Goal: Task Accomplishment & Management: Complete application form

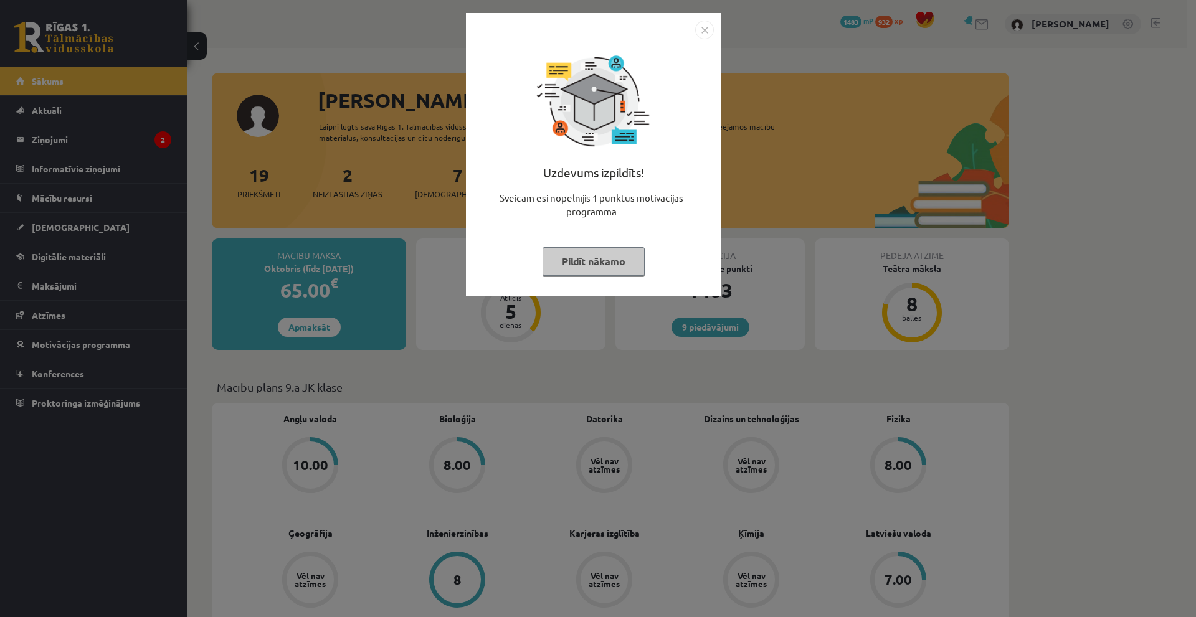
click at [709, 29] on img "Close" at bounding box center [704, 30] width 19 height 19
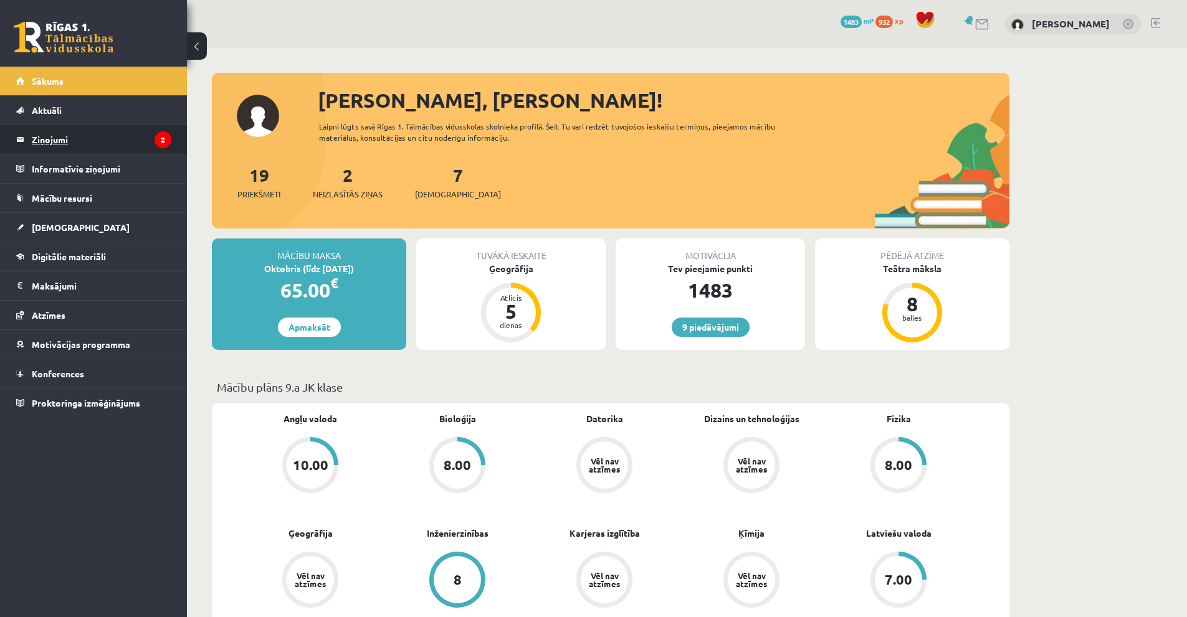
click at [121, 144] on legend "Ziņojumi 2" at bounding box center [102, 139] width 140 height 29
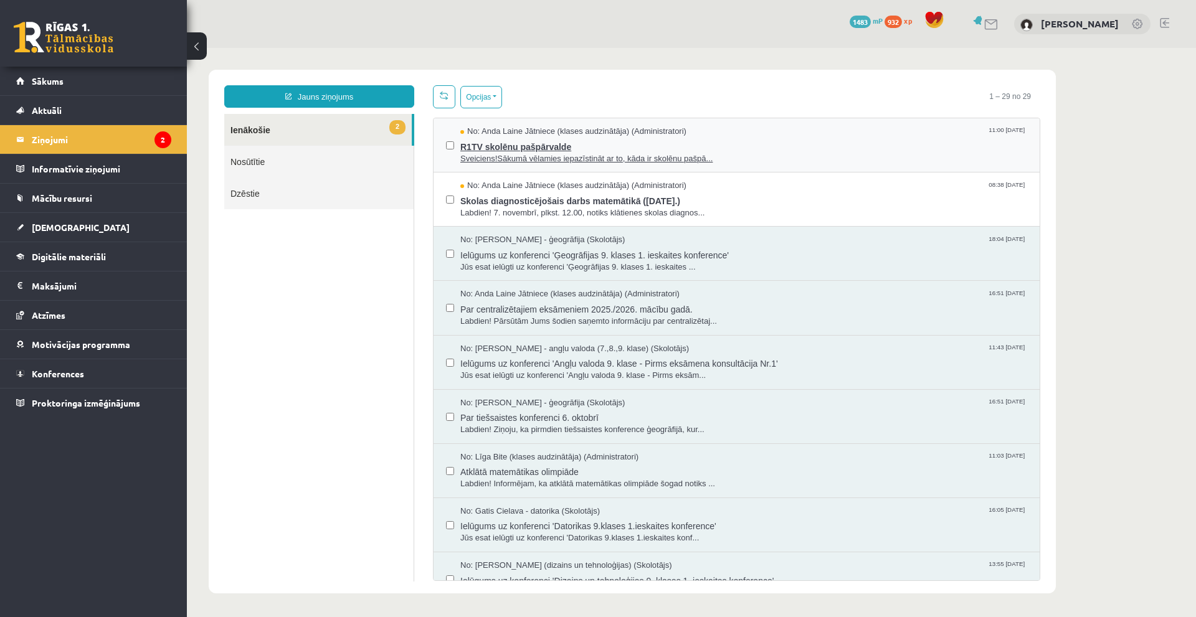
click at [591, 144] on span "R1TV skolēnu pašpārvalde" at bounding box center [743, 146] width 567 height 16
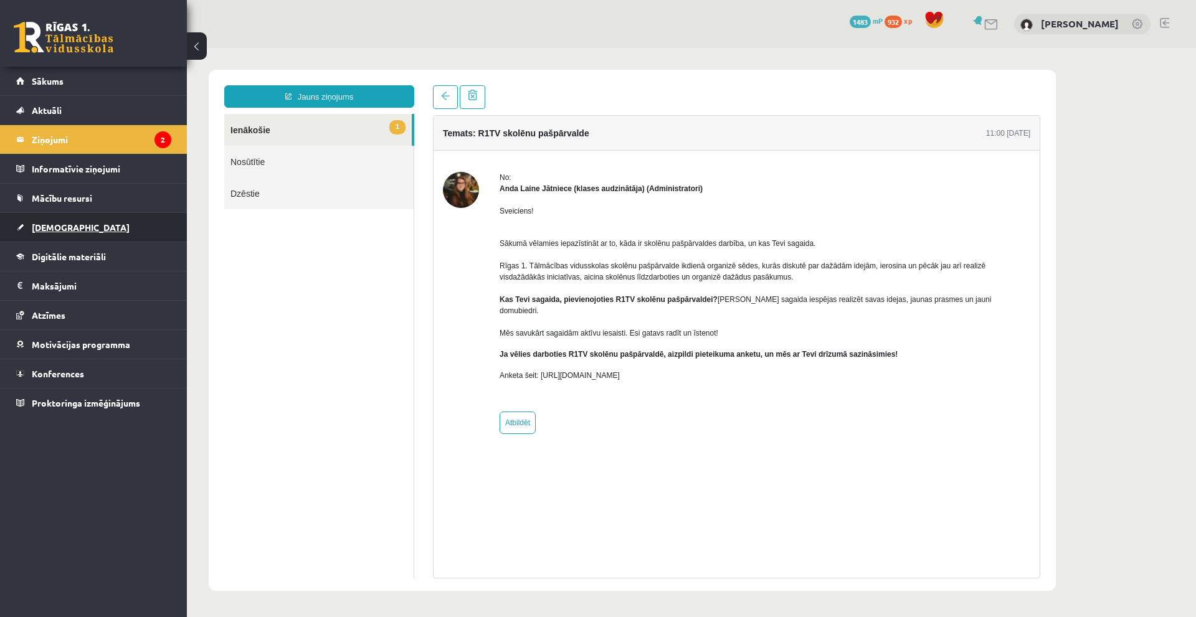
click at [77, 216] on link "[DEMOGRAPHIC_DATA]" at bounding box center [93, 227] width 155 height 29
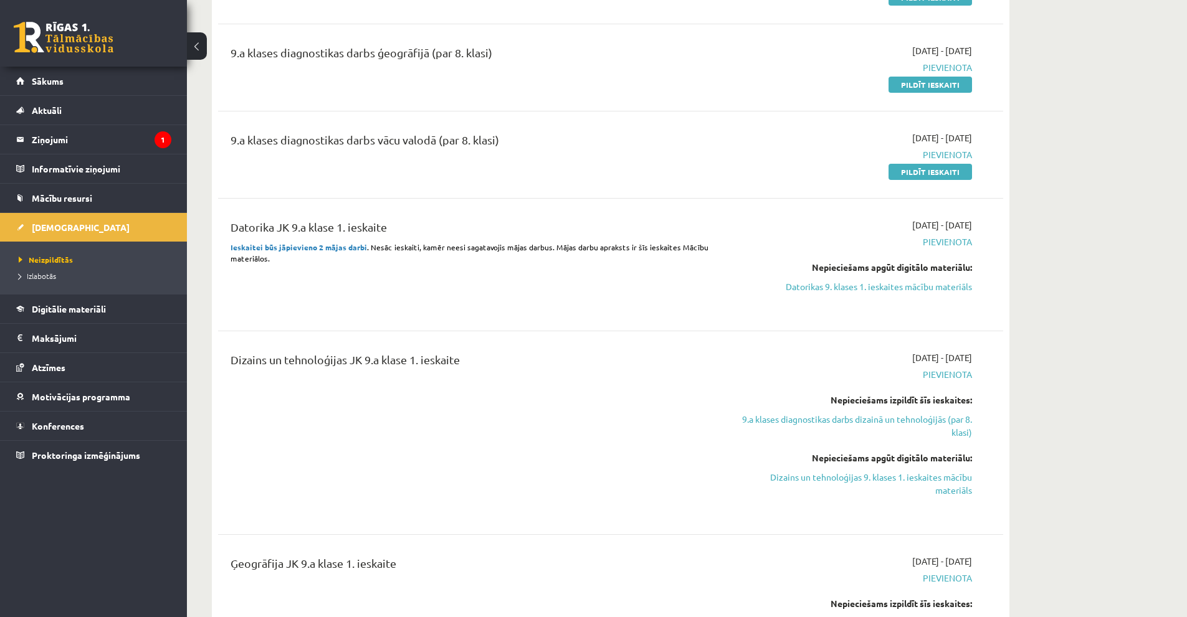
scroll to position [374, 0]
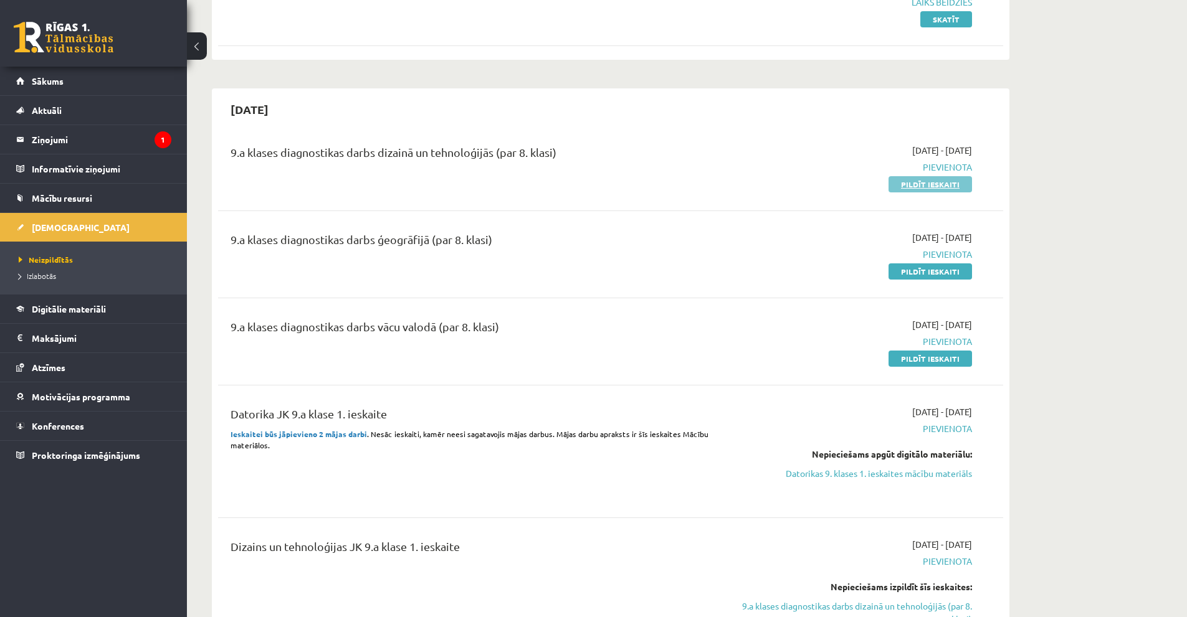
click at [923, 187] on link "Pildīt ieskaiti" at bounding box center [929, 184] width 83 height 16
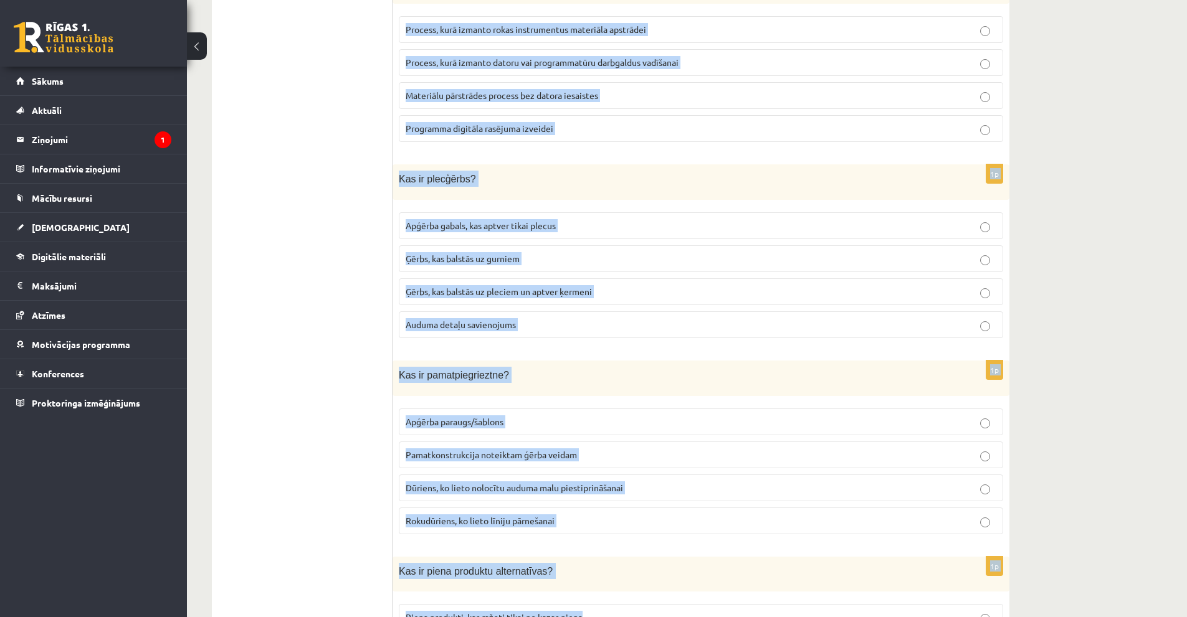
scroll to position [5517, 0]
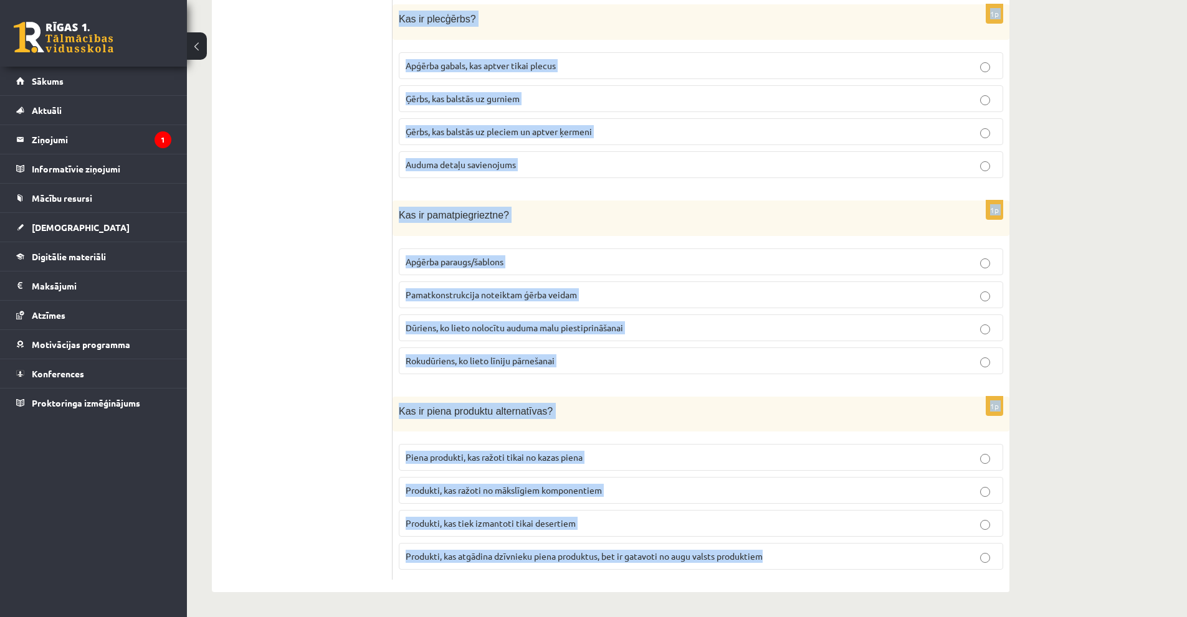
drag, startPoint x: 395, startPoint y: 250, endPoint x: 796, endPoint y: 563, distance: 509.0
copy form "Lo ipsumd sitamet consecte adipisc elitsed? Doeius temporincid utl etdoloremagn…"
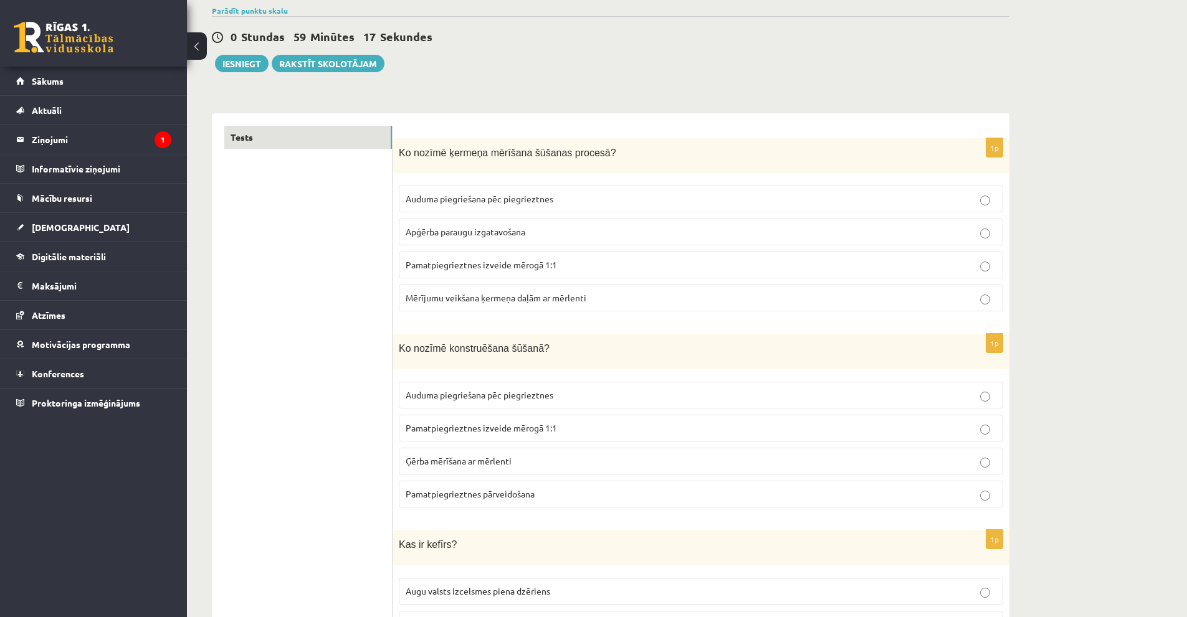
scroll to position [0, 0]
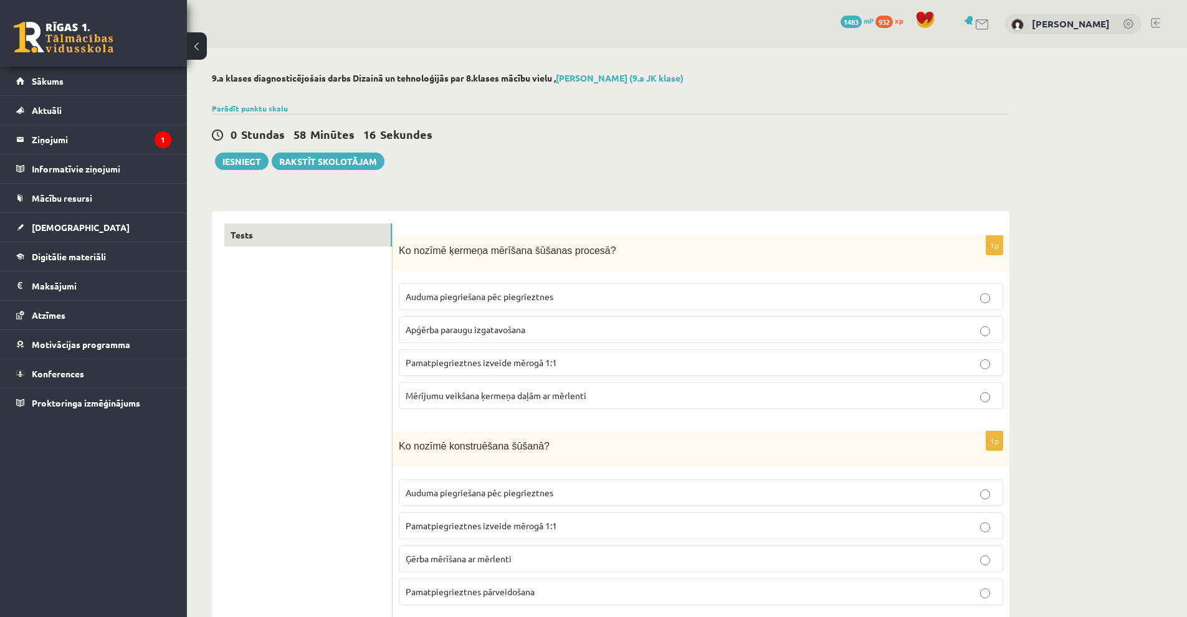
click at [519, 400] on span "Mērījumu veikšana ķermeņa daļām ar mērlenti" at bounding box center [495, 395] width 181 height 11
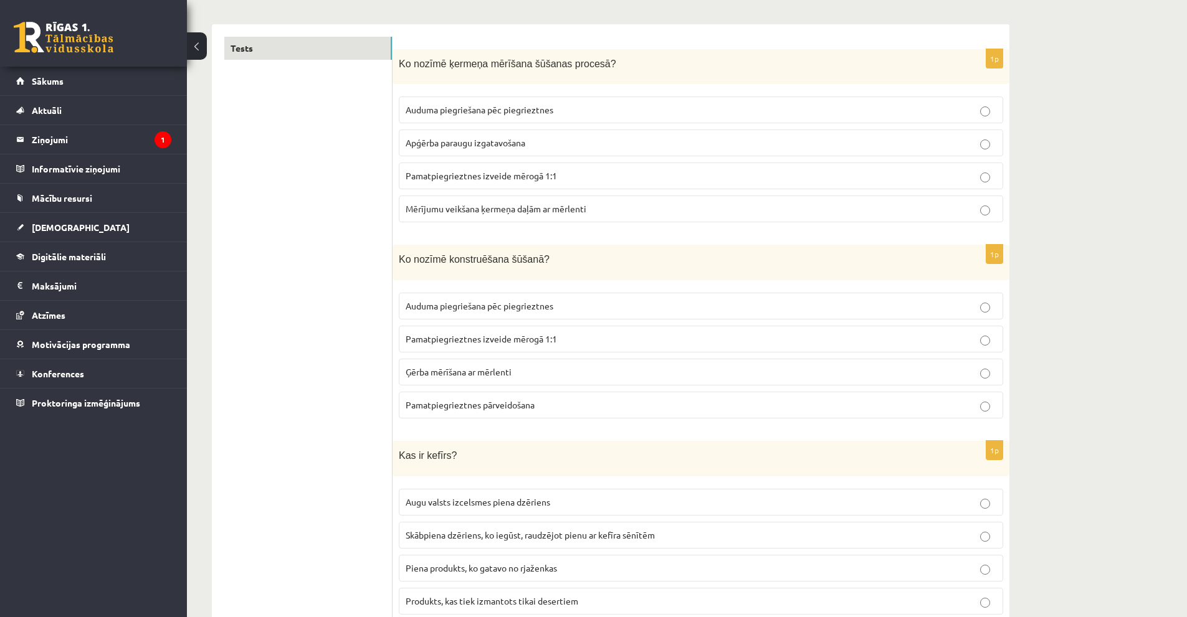
scroll to position [311, 0]
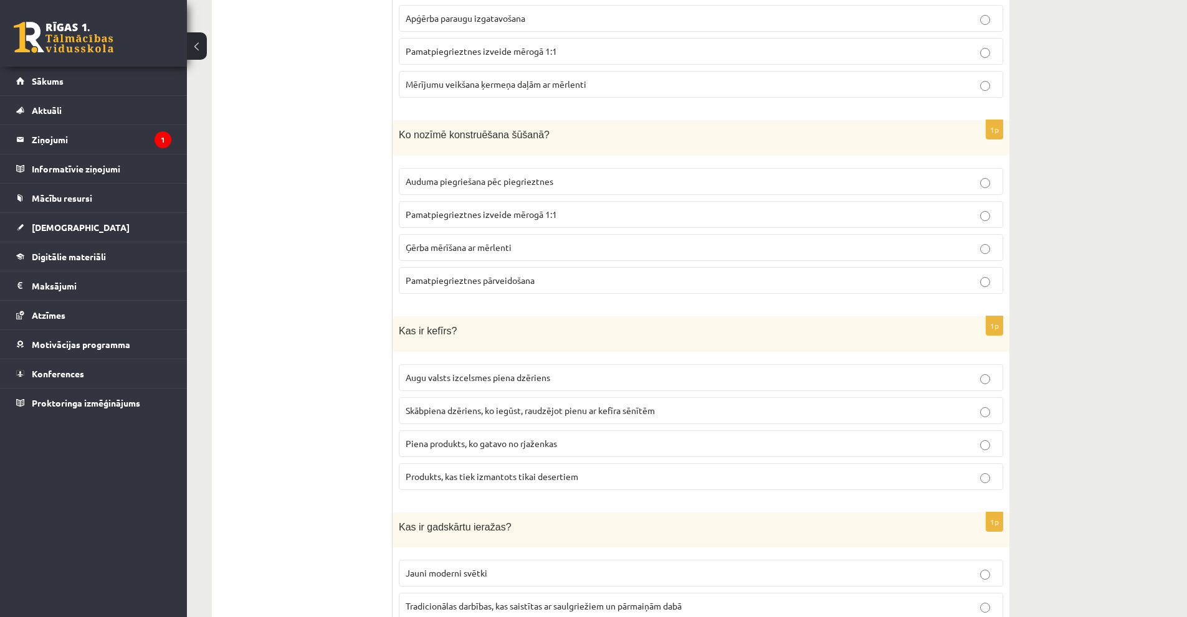
click at [521, 206] on label "Pamatpiegrieztnes izveide mērogā 1:1" at bounding box center [701, 214] width 604 height 27
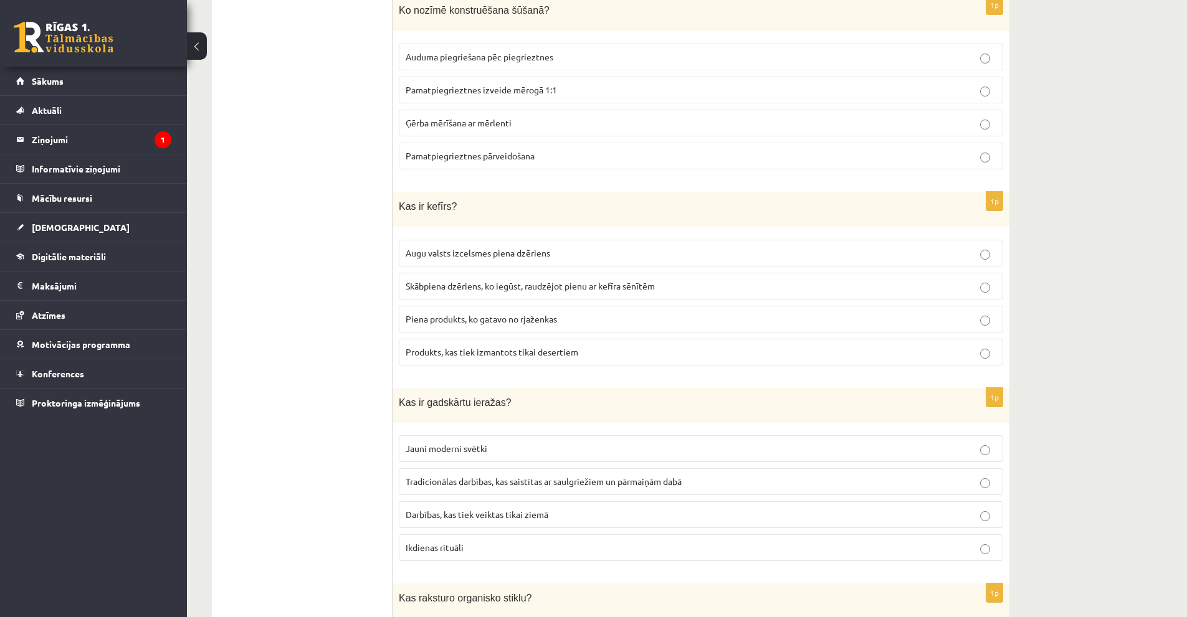
scroll to position [498, 0]
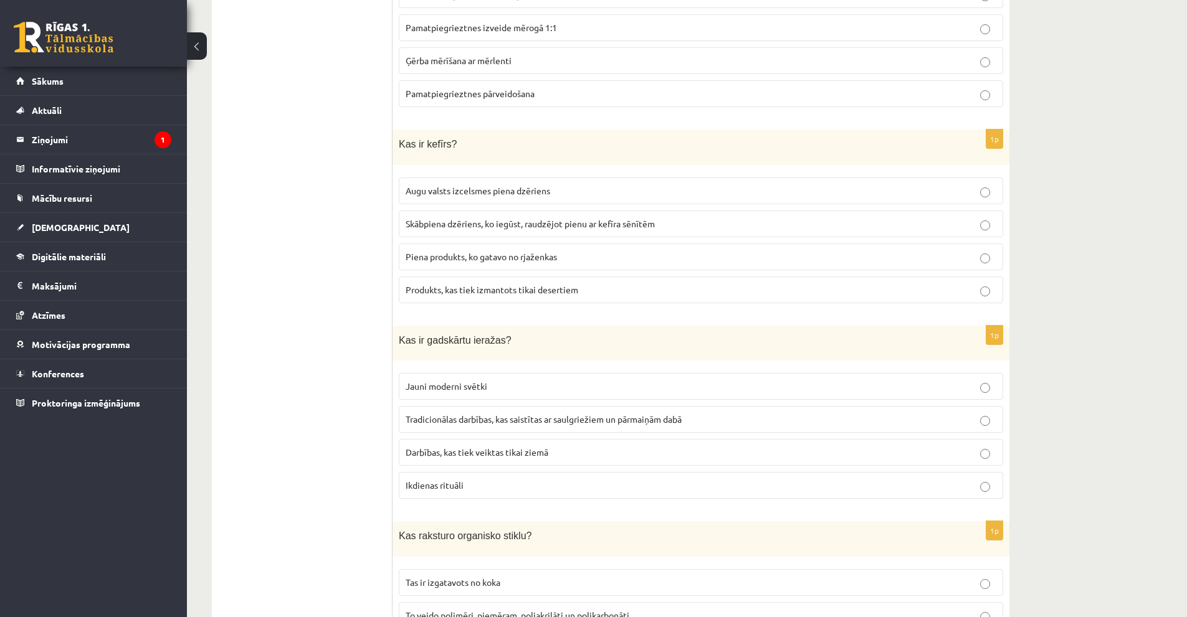
click at [539, 224] on span "Skābpiena dzēriens, ko iegūst, raudzējot pienu ar kefīra sēnītēm" at bounding box center [529, 223] width 249 height 11
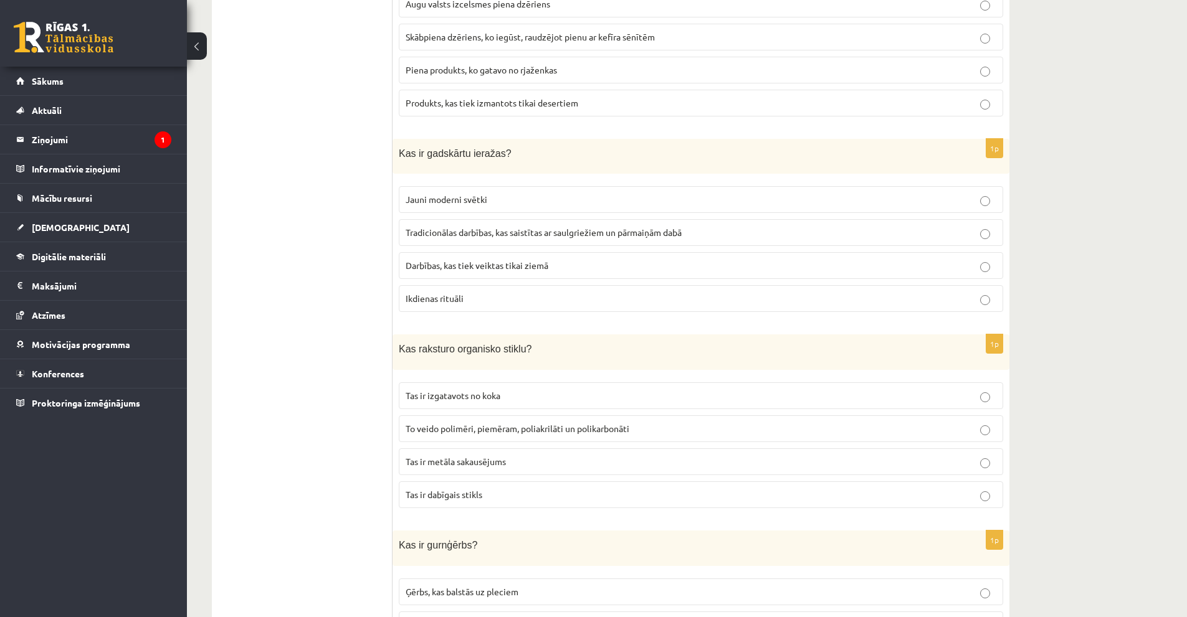
scroll to position [747, 0]
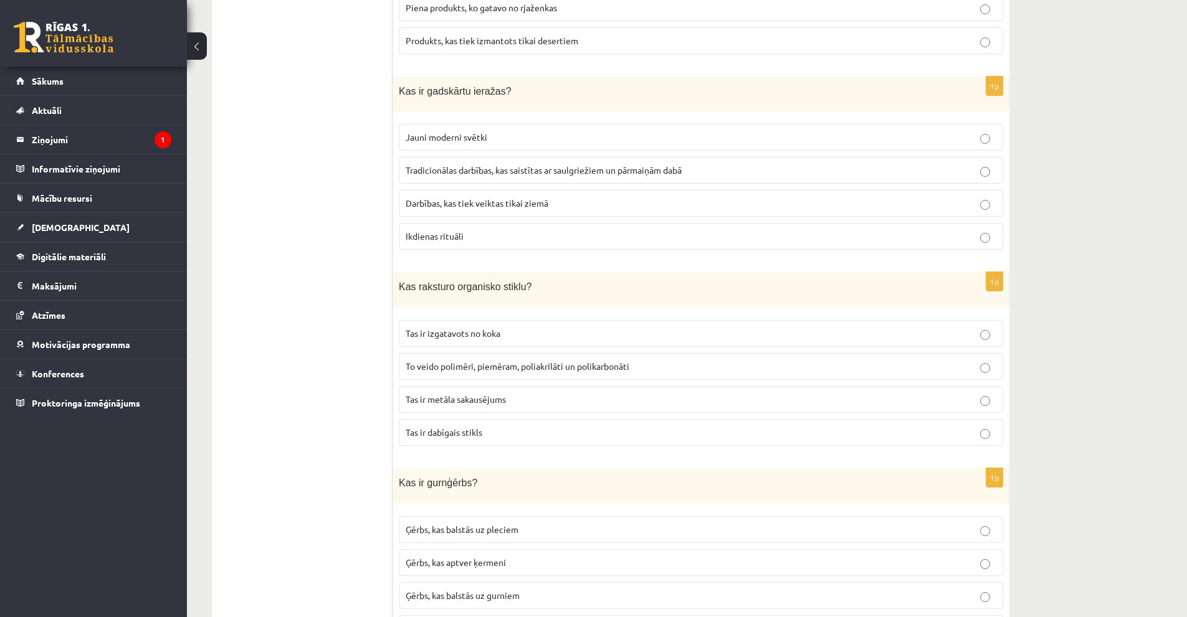
click at [515, 178] on label "Tradicionālas darbības, kas saistītas ar saulgriežiem un pārmaiņām dabā" at bounding box center [701, 170] width 604 height 27
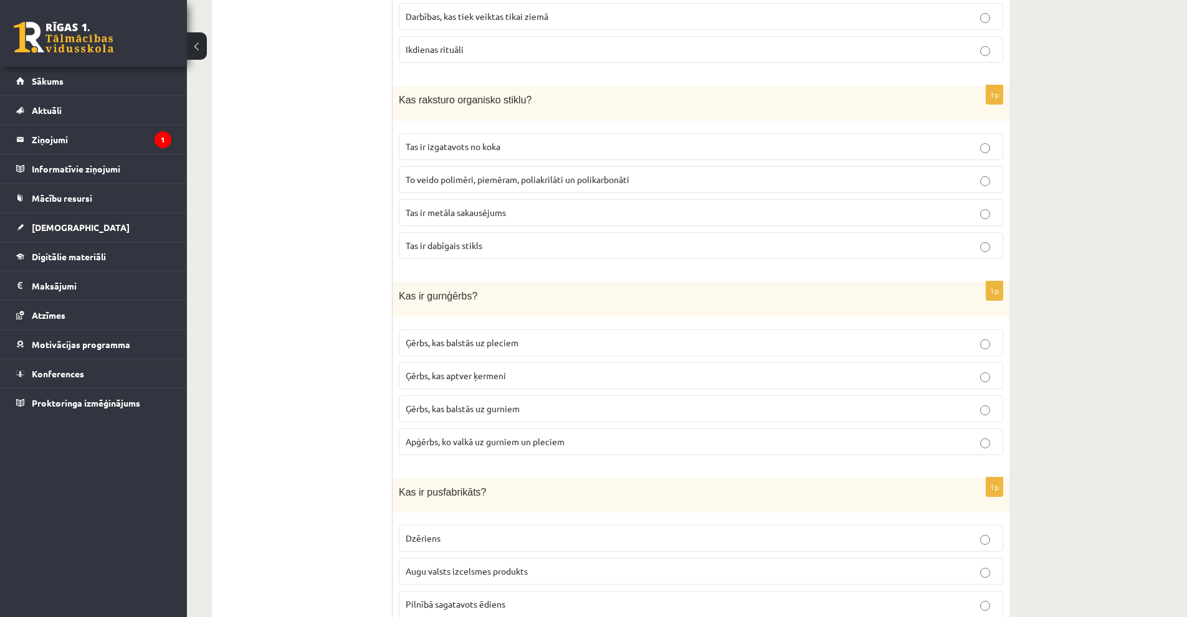
click at [546, 181] on span "To veido polimēri, piemēram, poliakrilāti un polikarbonāti" at bounding box center [517, 179] width 224 height 11
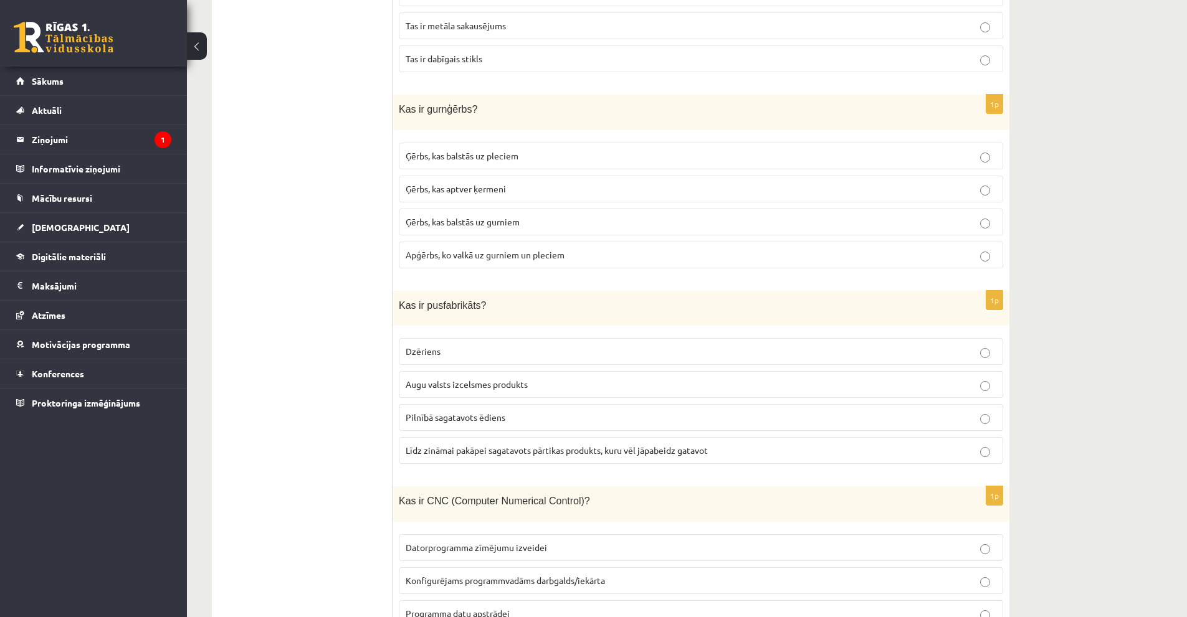
click at [505, 225] on span "Ģērbs, kas balstās uz gurniem" at bounding box center [462, 221] width 114 height 11
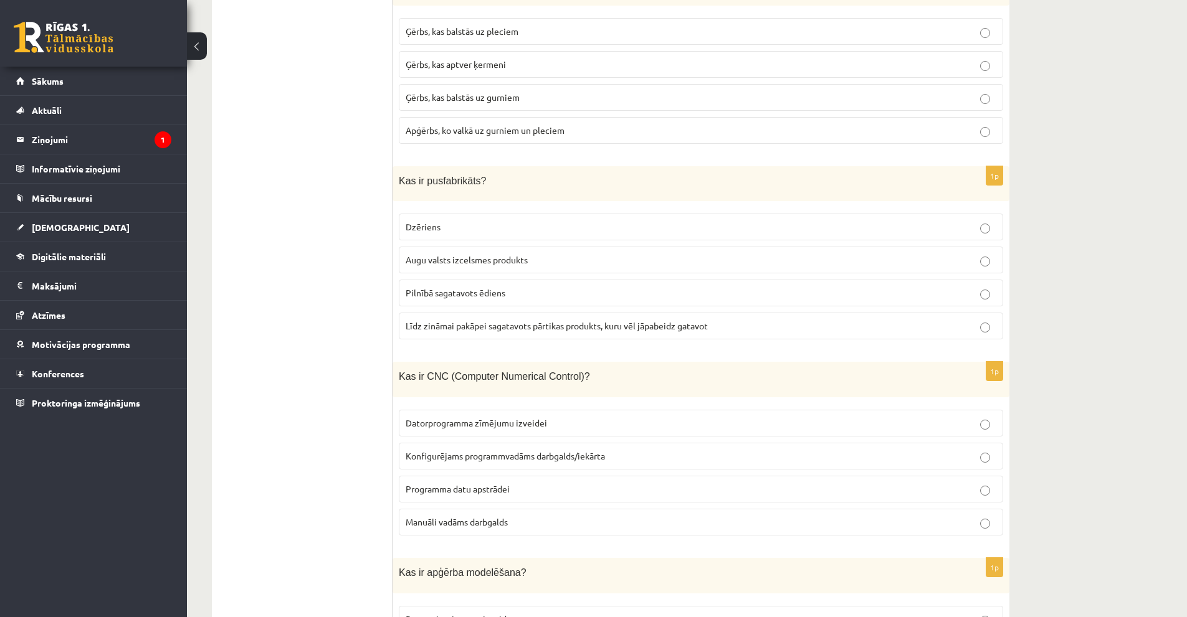
scroll to position [1308, 0]
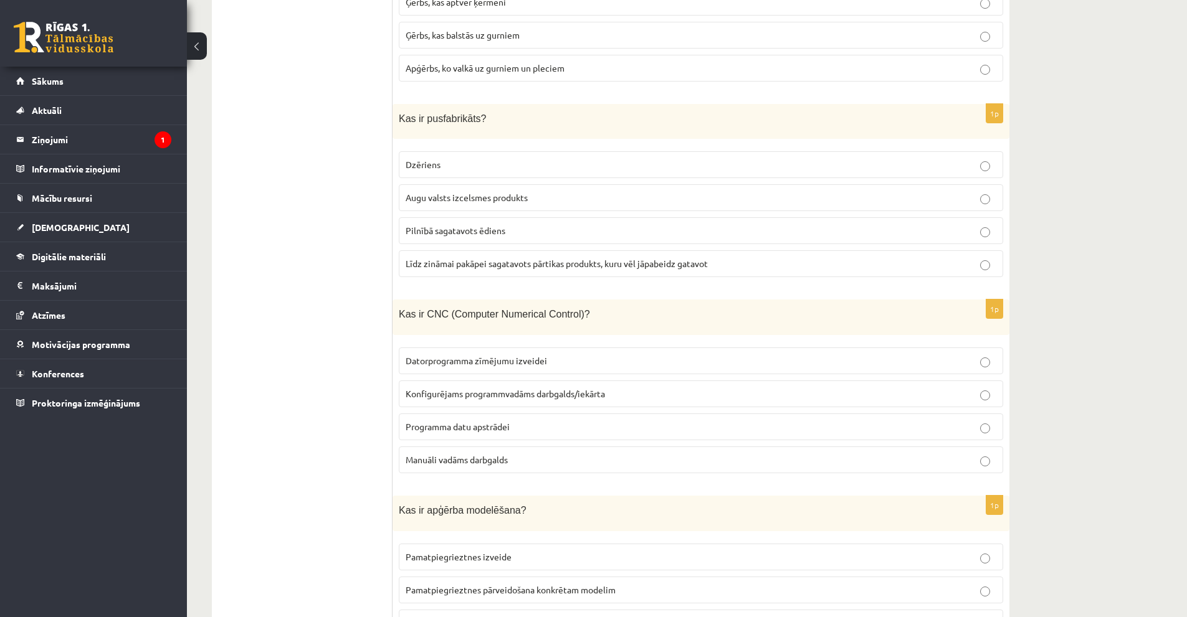
click at [617, 277] on label "Līdz zināmai pakāpei sagatavots pārtikas produkts, kuru vēl jāpabeidz gatavot" at bounding box center [701, 263] width 604 height 27
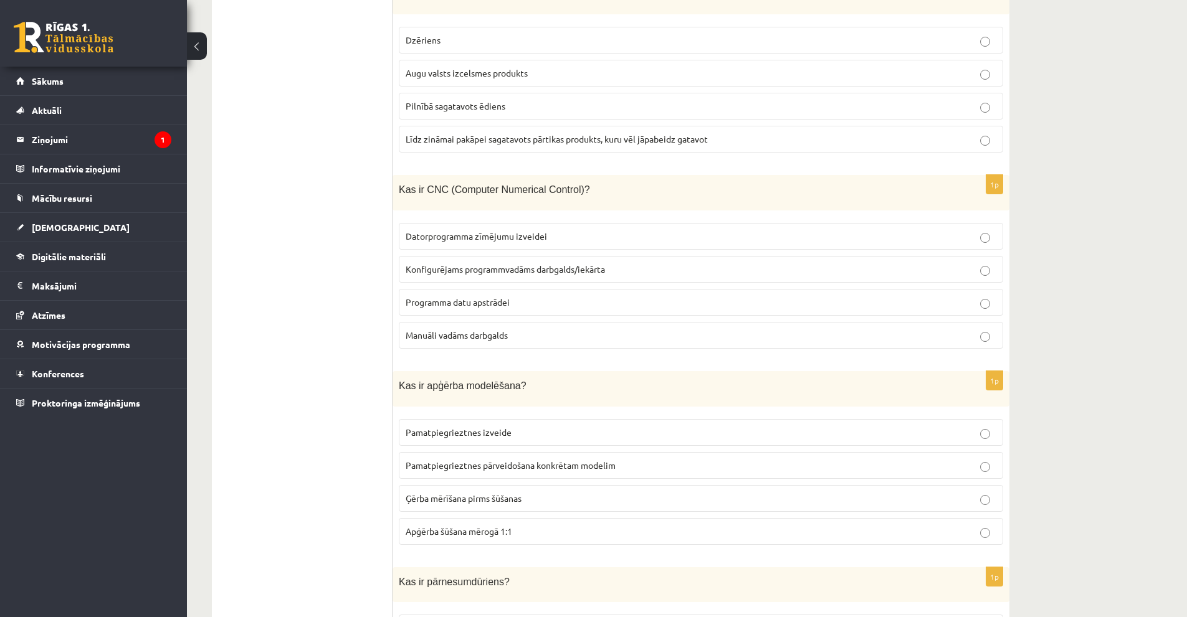
scroll to position [1495, 0]
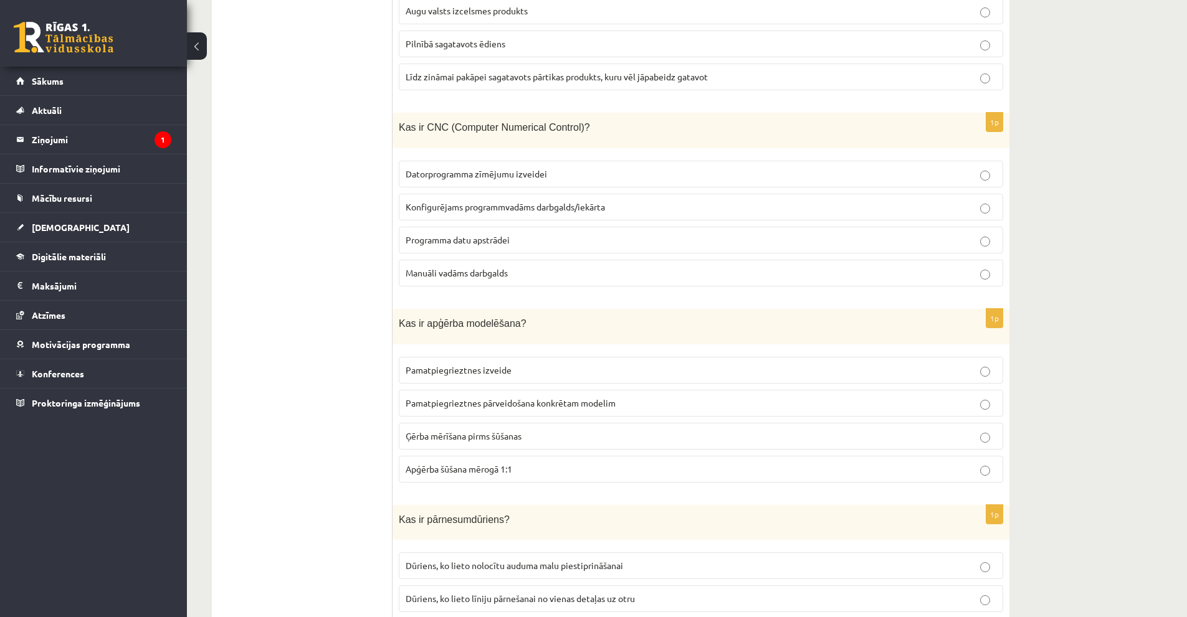
click at [520, 204] on span "Konfigurējams programmvadāms darbgalds/iekārta" at bounding box center [504, 206] width 199 height 11
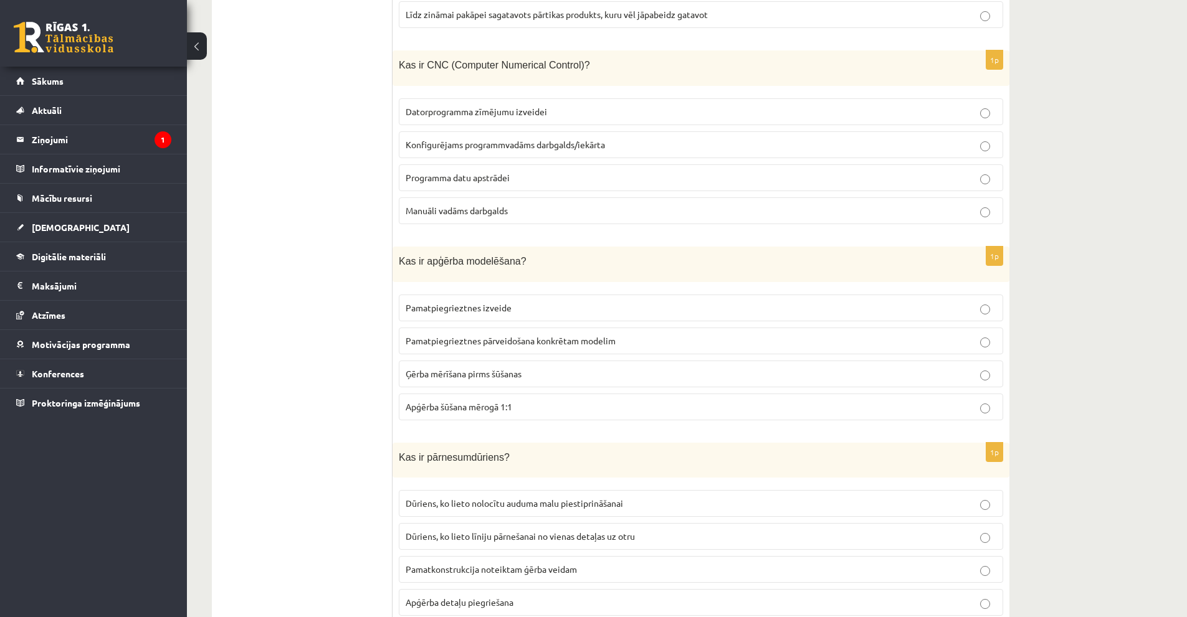
scroll to position [1806, 0]
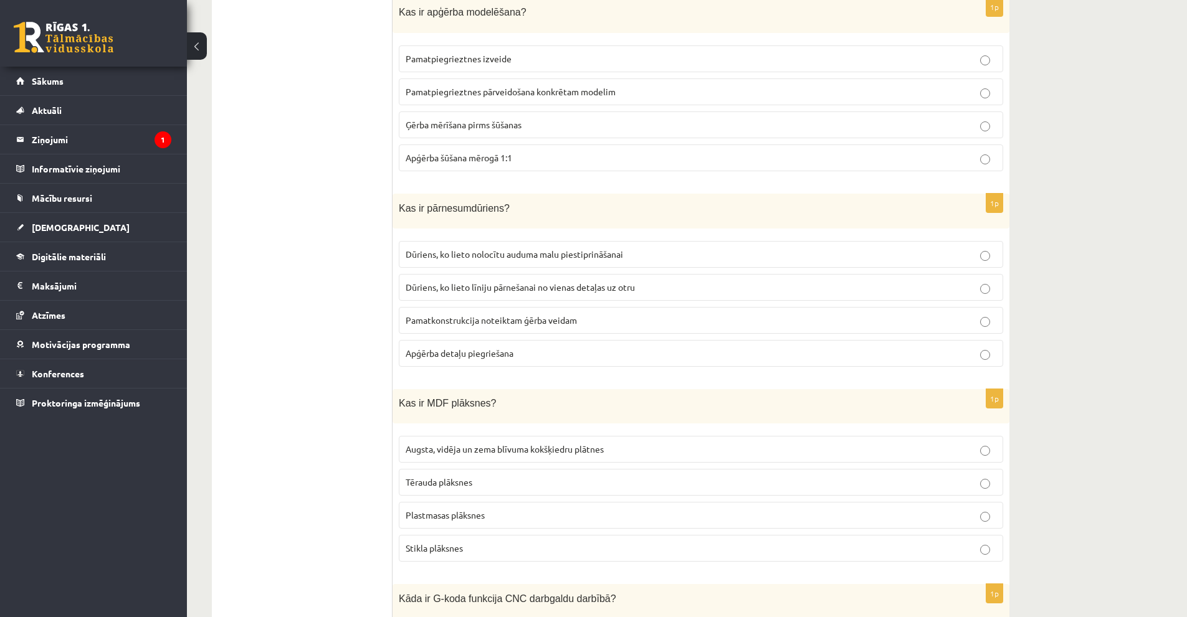
click at [588, 93] on span "Pamatpiegrieztnes pārveidošana konkrētam modelim" at bounding box center [510, 91] width 210 height 11
click at [635, 288] on p "Dūriens, ko lieto līniju pārnešanai no vienas detaļas uz otru" at bounding box center [700, 287] width 590 height 13
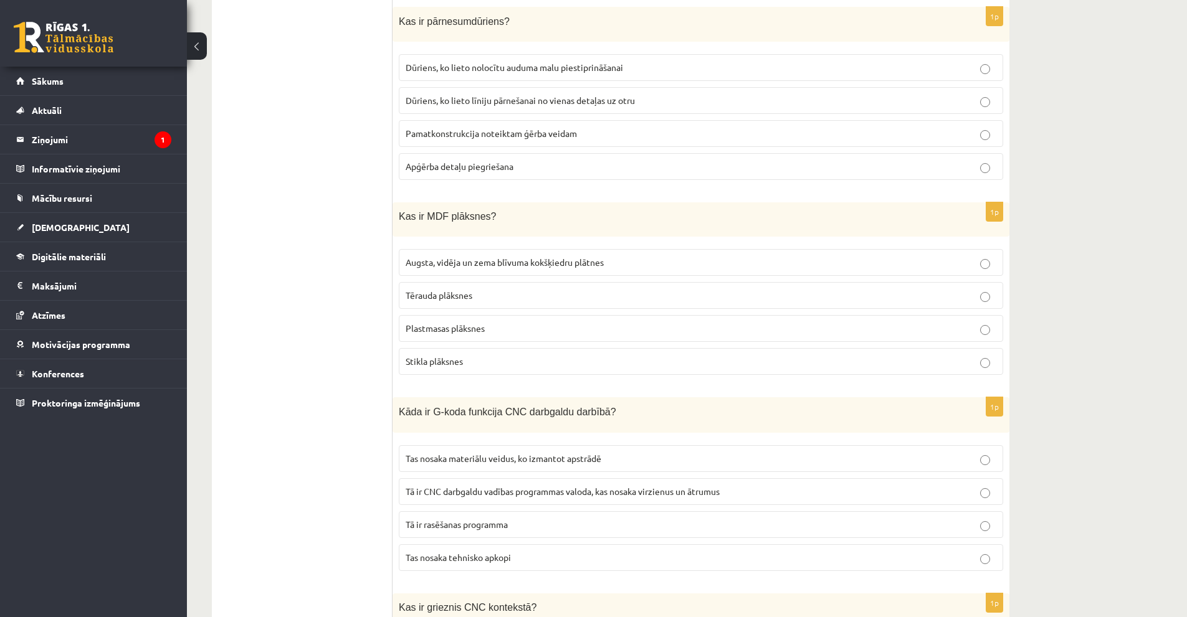
click at [503, 265] on span "Augsta, vidēja un zema blīvuma kokšķiedru plātnes" at bounding box center [504, 262] width 198 height 11
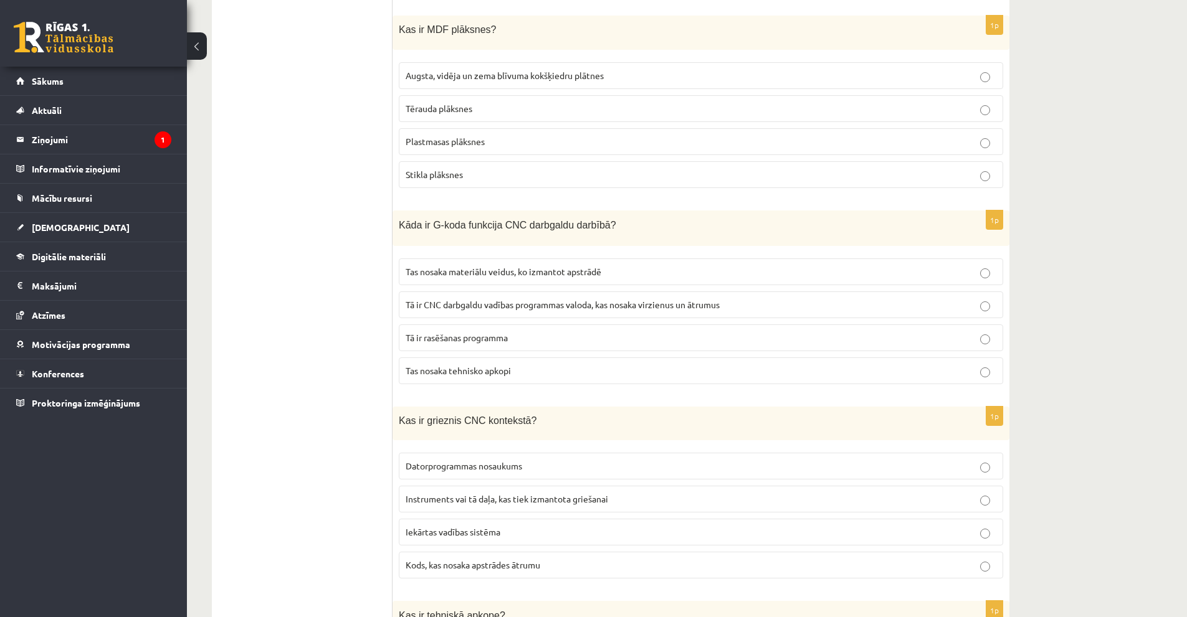
scroll to position [2242, 0]
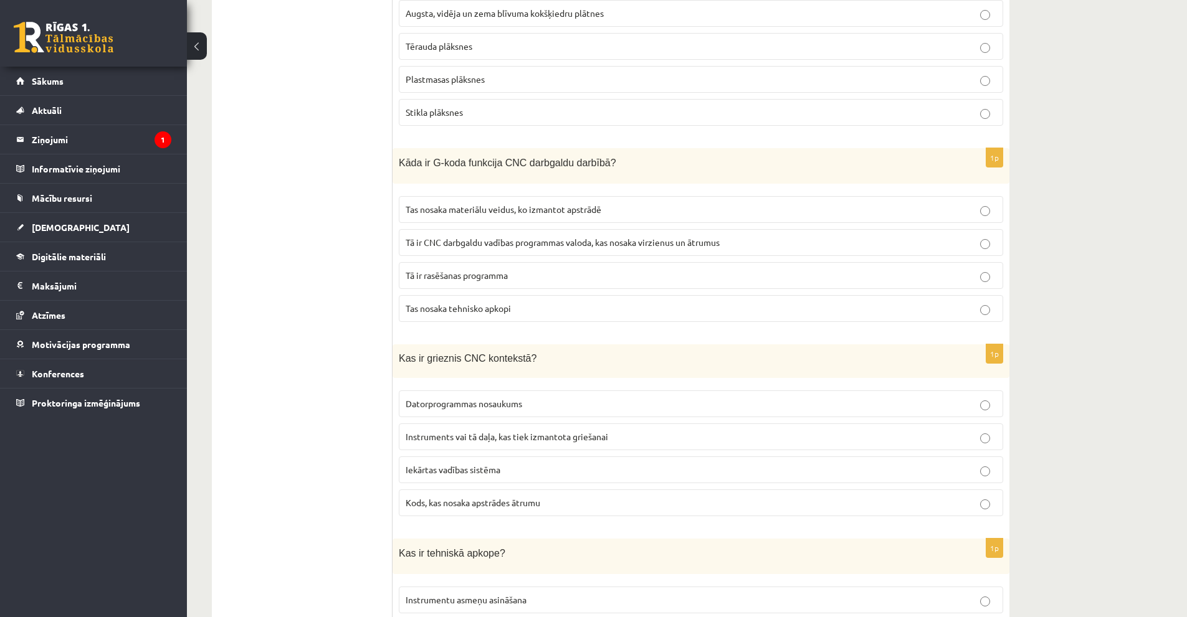
click at [577, 236] on p "Tā ir CNC darbgaldu vadības programmas valoda, kas nosaka virzienus un ātrumus" at bounding box center [700, 242] width 590 height 13
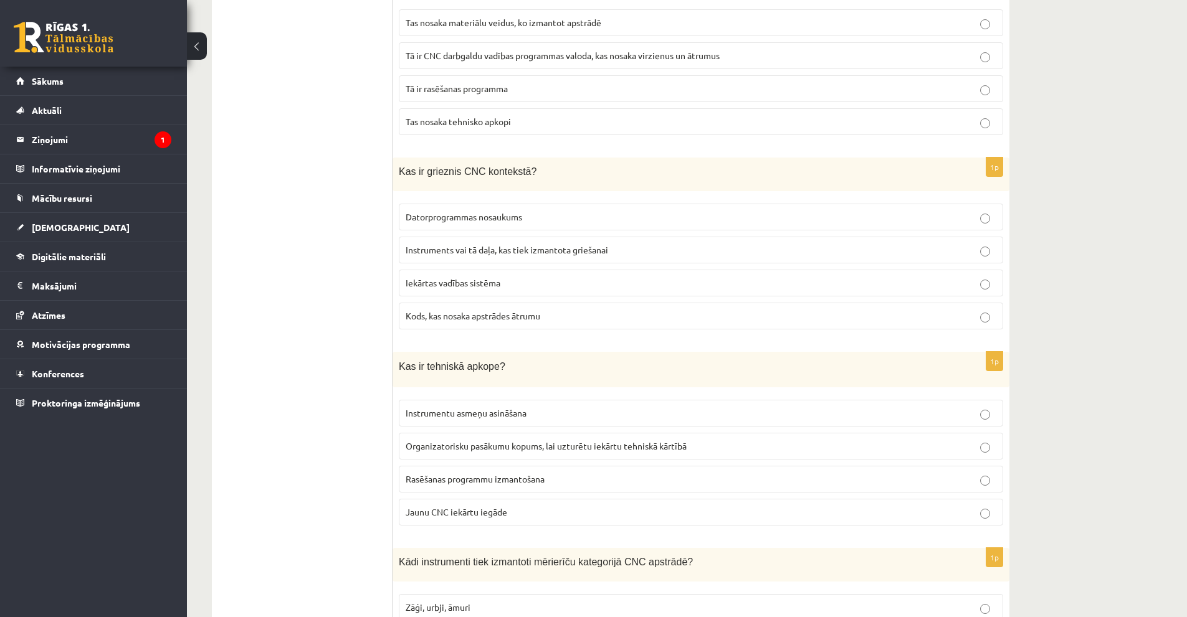
click at [511, 243] on label "Instruments vai tā daļa, kas tiek izmantota griešanai" at bounding box center [701, 250] width 604 height 27
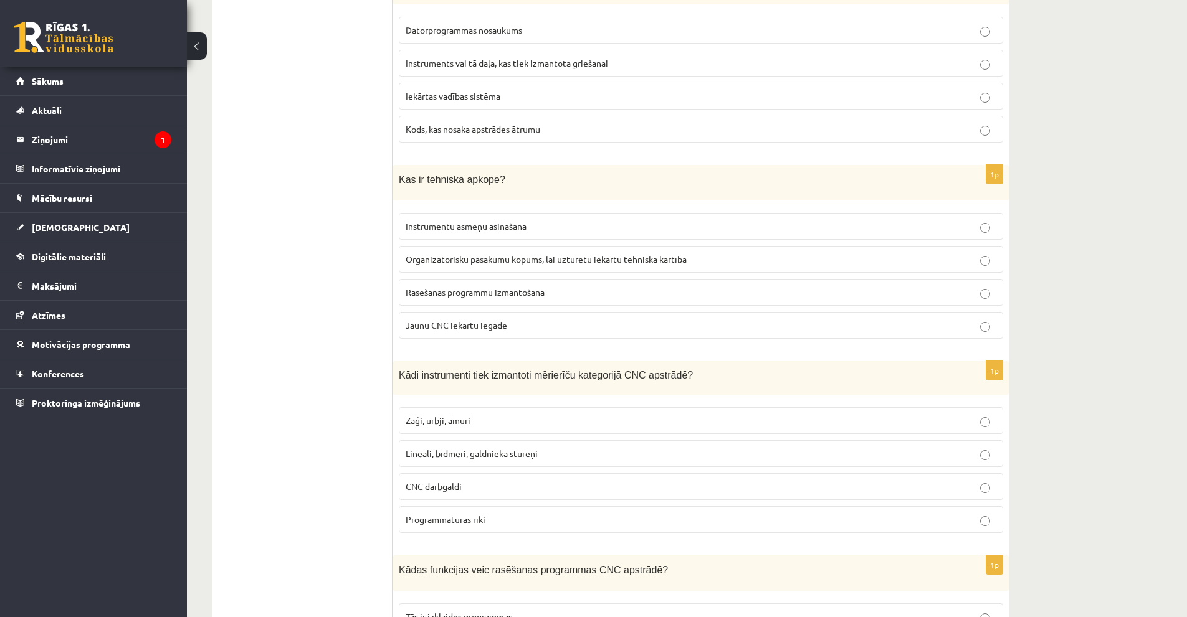
scroll to position [2741, 0]
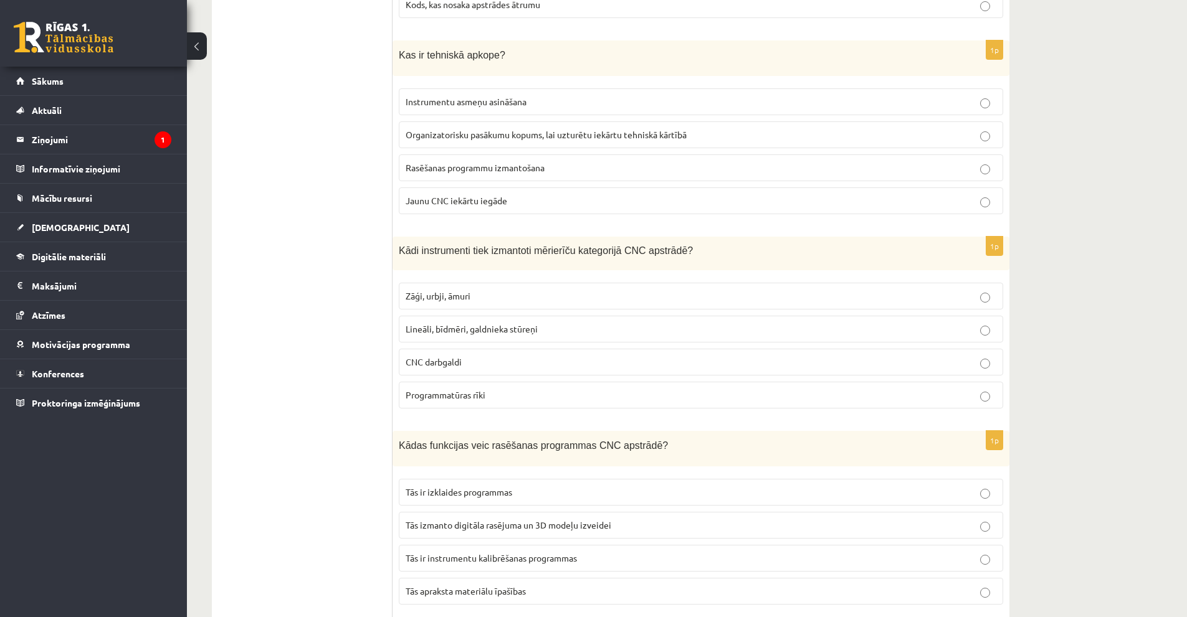
click at [587, 141] on label "Organizatorisku pasākumu kopums, lai uzturētu iekārtu tehniskā kārtībā" at bounding box center [701, 134] width 604 height 27
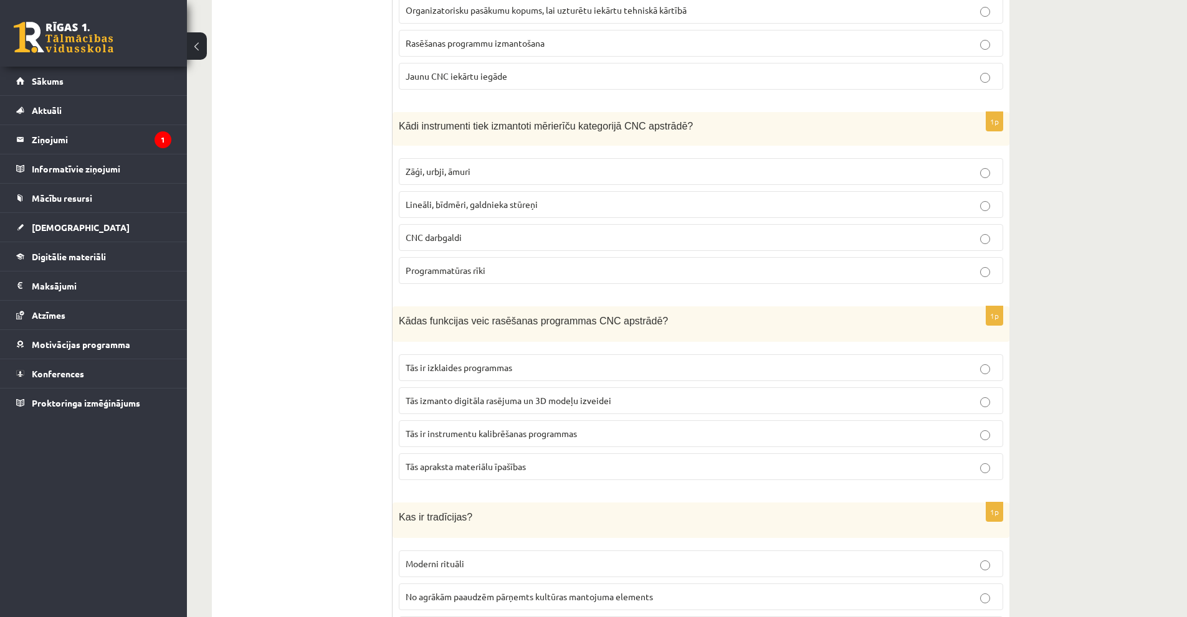
click at [527, 206] on span "Lineāli, bīdmēri, galdnieka stūreņi" at bounding box center [471, 204] width 132 height 11
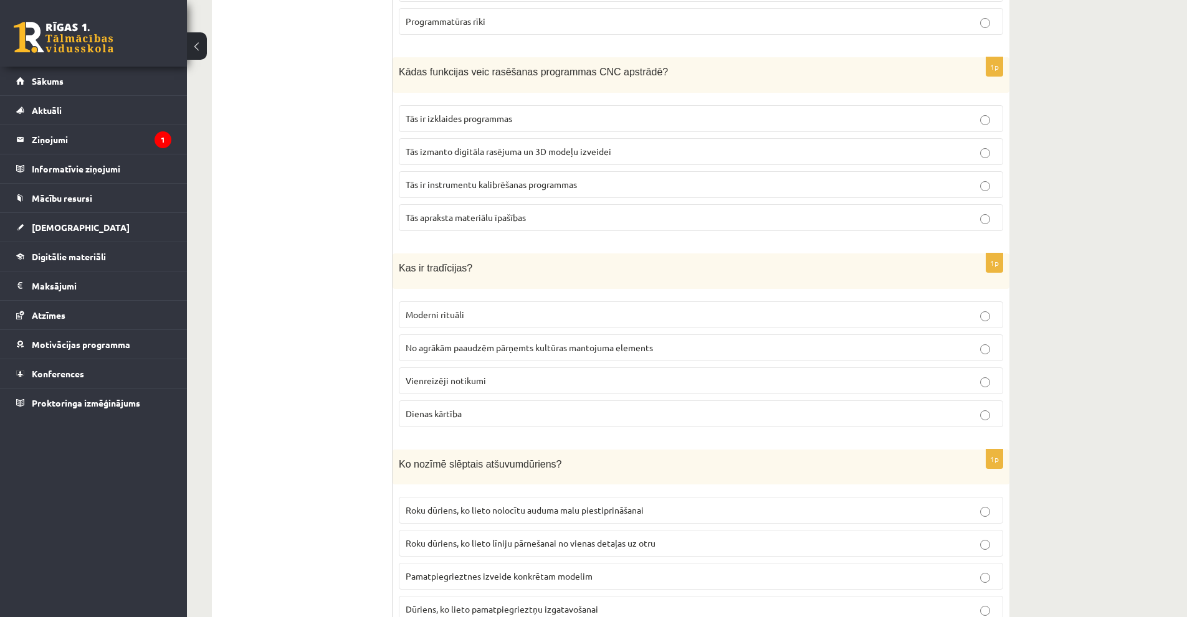
click at [559, 152] on span "Tās izmanto digitāla rasējuma un 3D modeļu izveidei" at bounding box center [508, 151] width 206 height 11
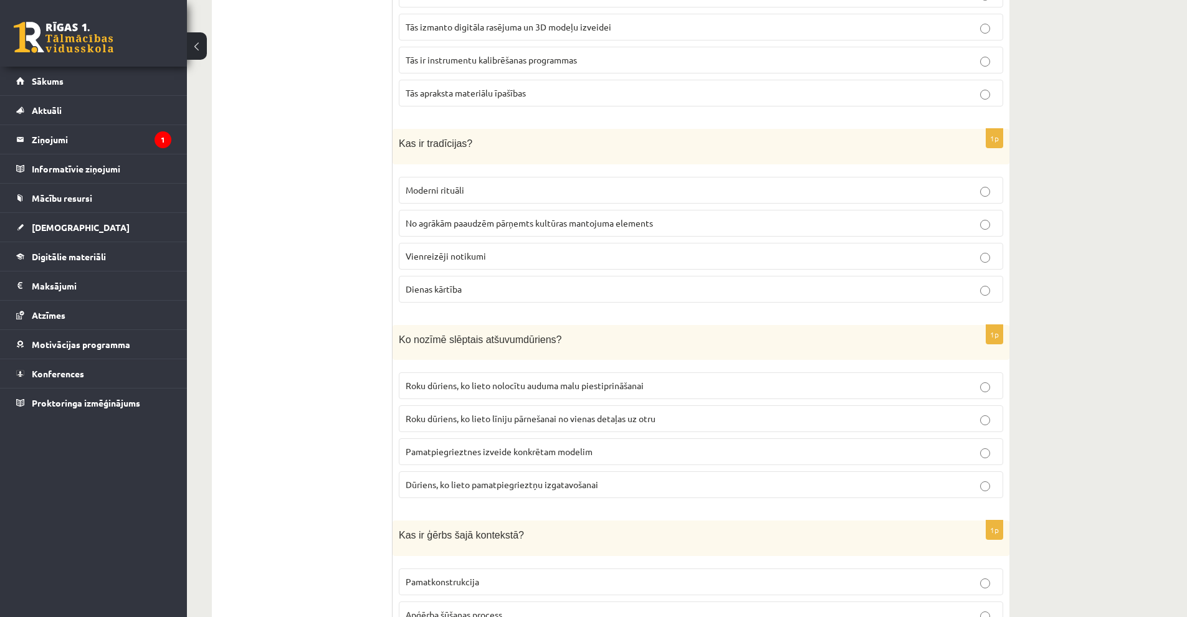
scroll to position [3301, 0]
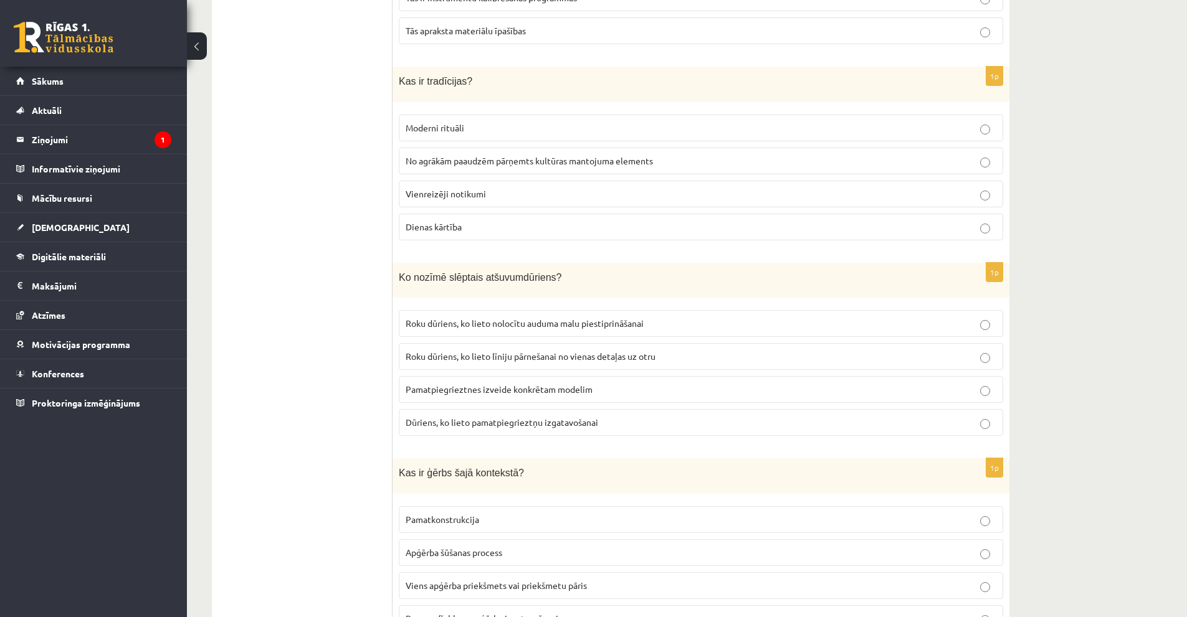
click at [571, 170] on label "No agrākām paaudzēm pārņemts kultūras mantojuma elements" at bounding box center [701, 161] width 604 height 27
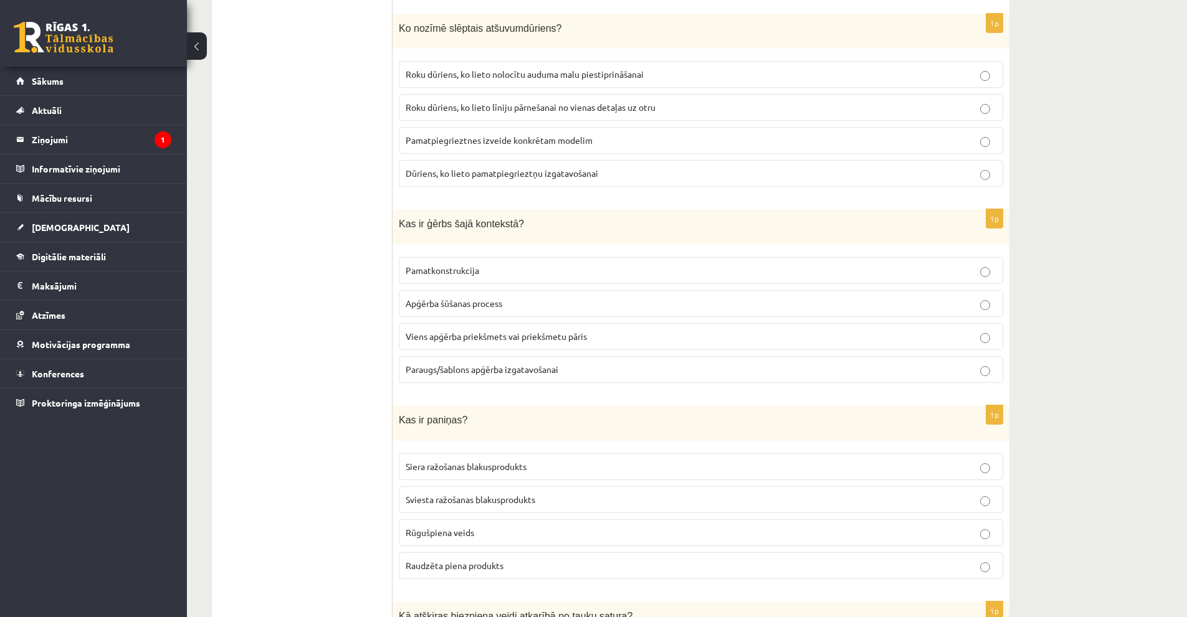
click at [620, 339] on p "Viens apģērba priekšmets vai priekšmetu pāris" at bounding box center [700, 336] width 590 height 13
click at [543, 69] on span "Roku dūriens, ko lieto nolocītu auduma malu piestiprināšanai" at bounding box center [524, 74] width 238 height 11
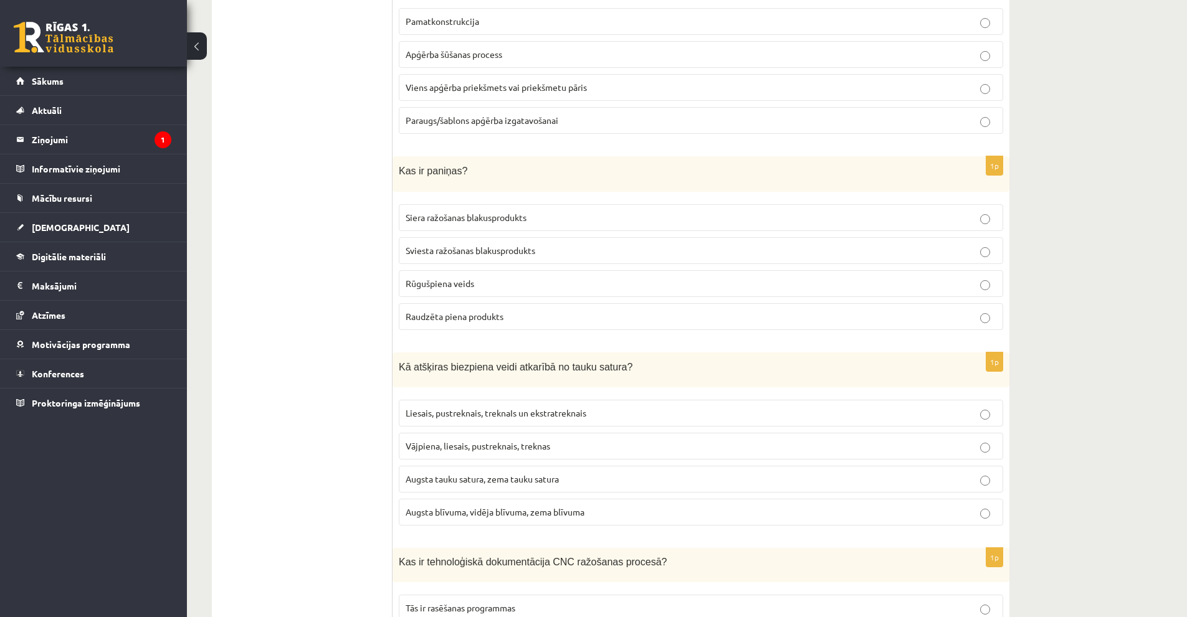
scroll to position [3924, 0]
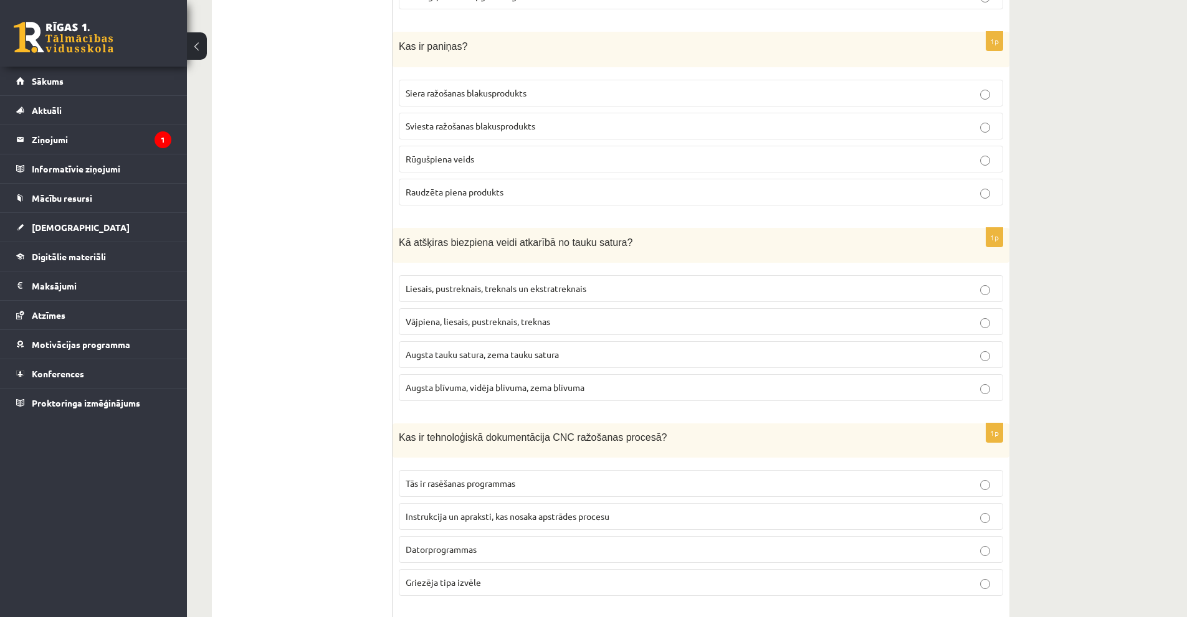
click at [462, 128] on span "Sviesta ražošanas blakusprodukts" at bounding box center [470, 125] width 130 height 11
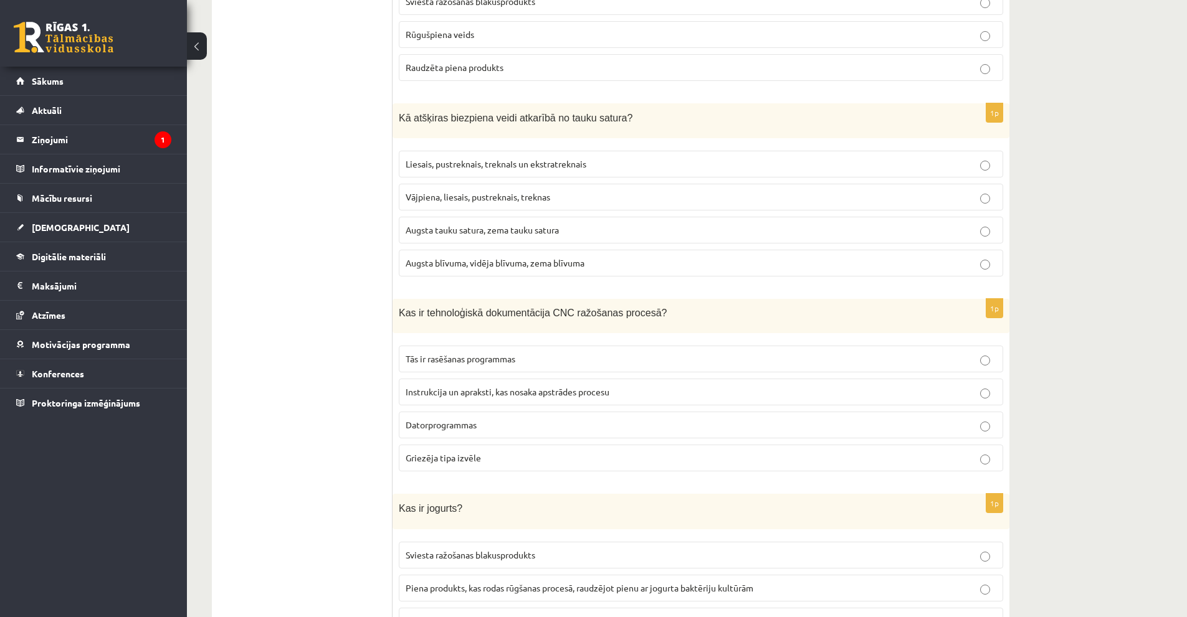
scroll to position [4111, 0]
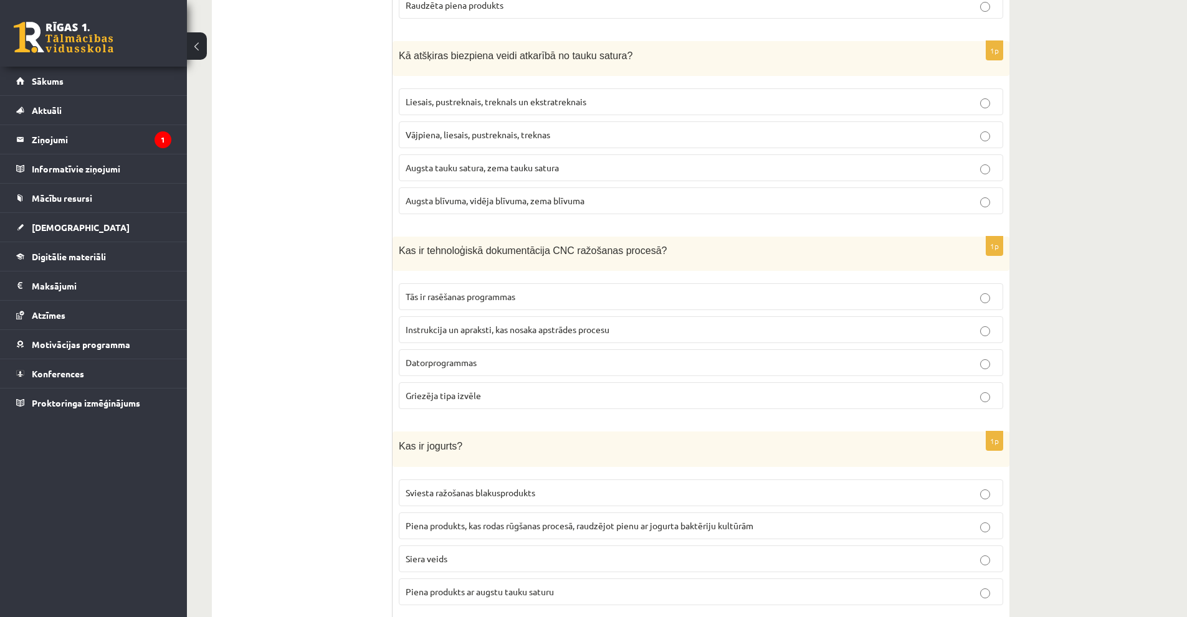
click at [505, 103] on span "Liesais, pustreknais, treknaIs un ekstratreknais" at bounding box center [495, 101] width 181 height 11
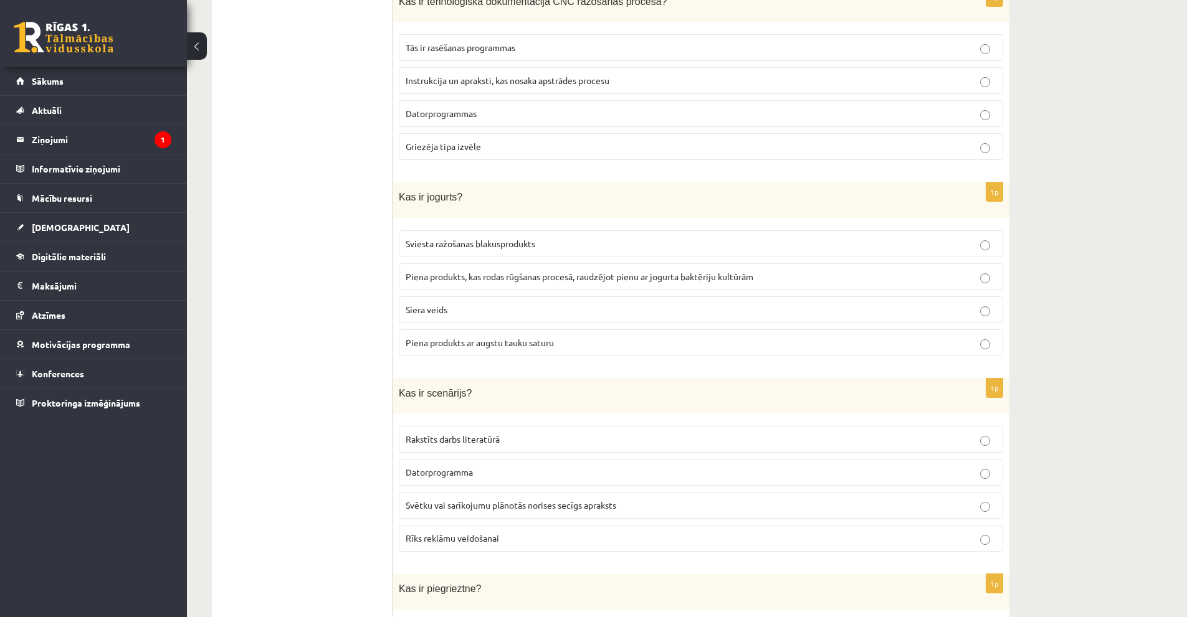
scroll to position [4236, 0]
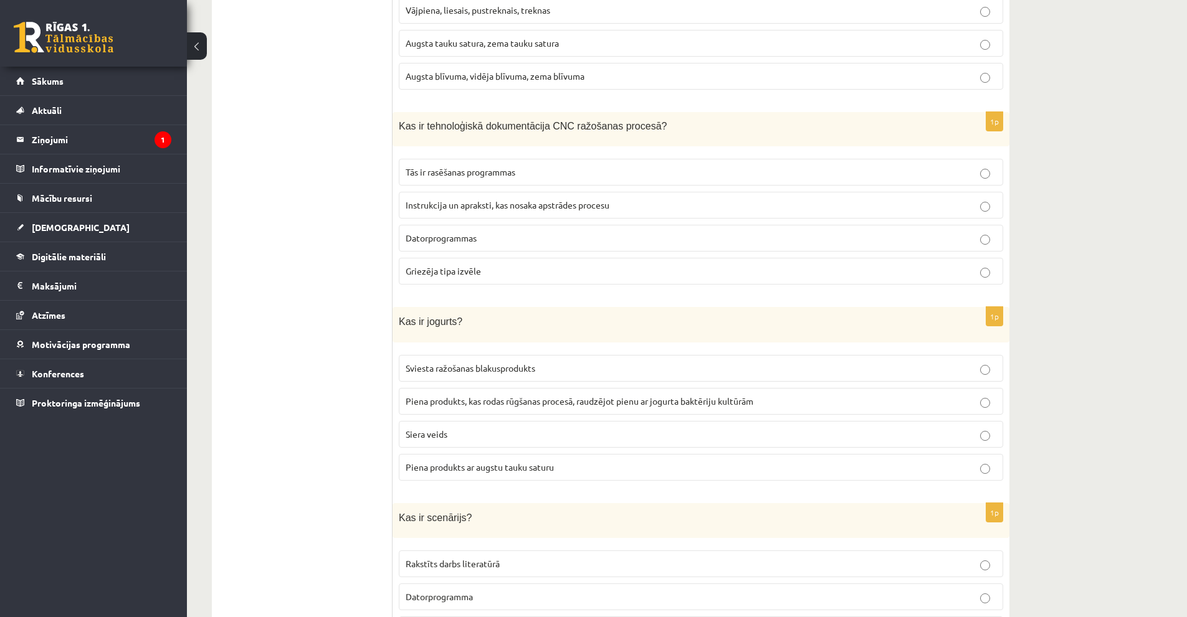
click at [614, 209] on p "Instrukcija un apraksti, kas nosaka apstrādes procesu" at bounding box center [700, 205] width 590 height 13
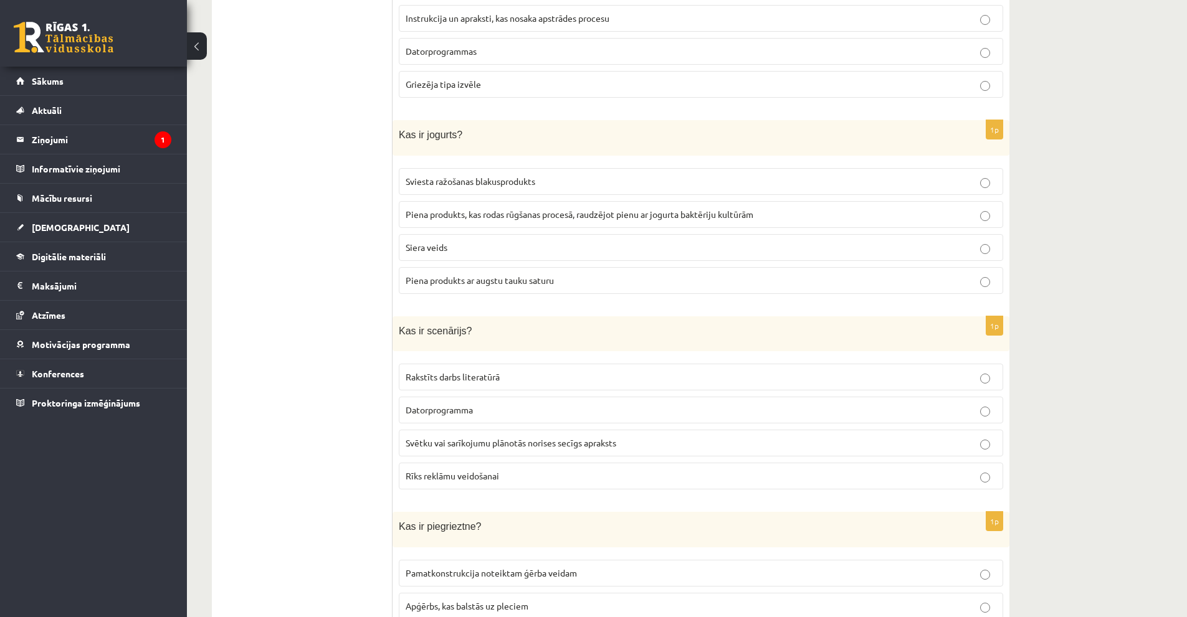
click at [562, 206] on label "Piena produkts, kas rodas rūgšanas procesā, raudzējot pienu ar jogurta baktērij…" at bounding box center [701, 214] width 604 height 27
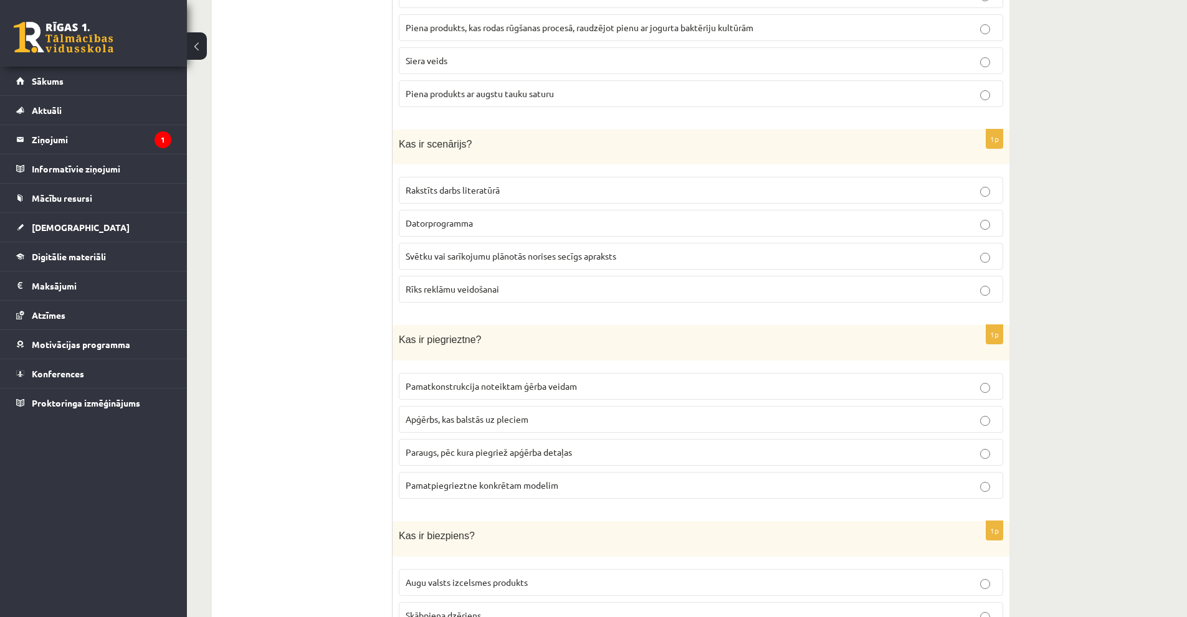
scroll to position [4547, 0]
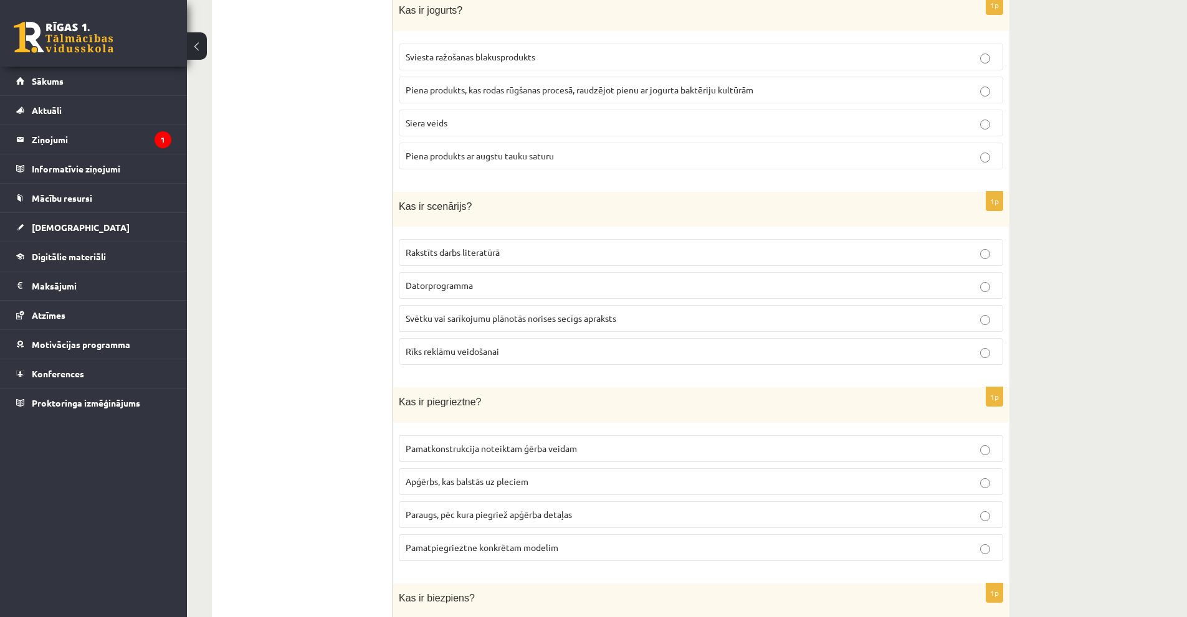
click at [601, 316] on span "Svētku vai sarīkojumu plānotās norises secīgs apraksts" at bounding box center [510, 318] width 211 height 11
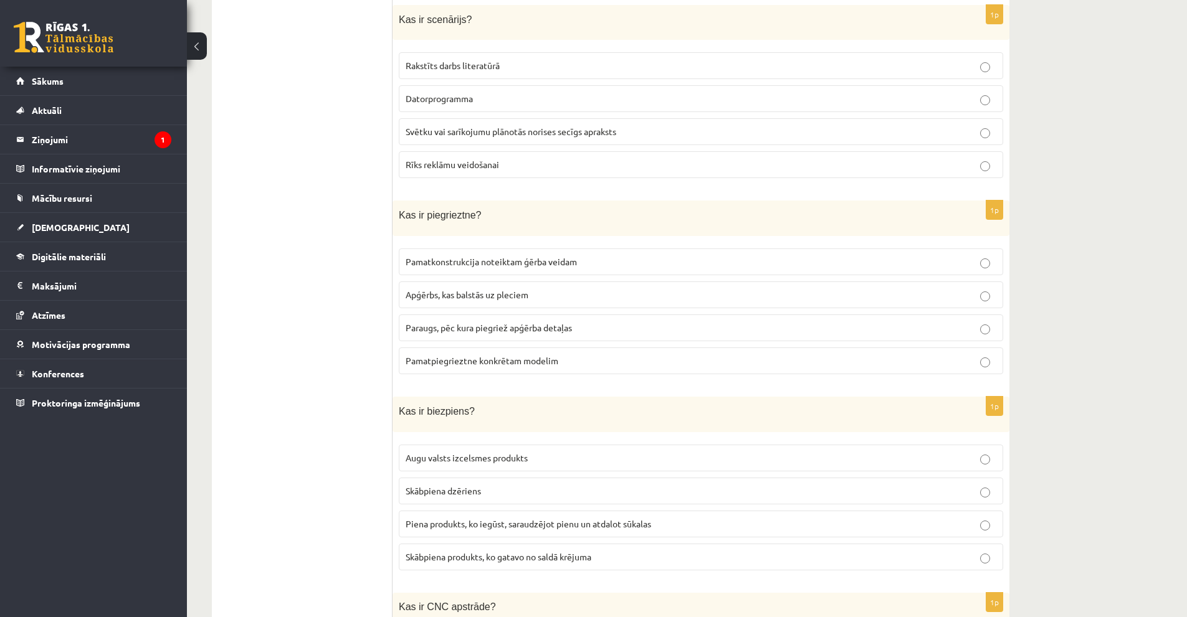
scroll to position [4796, 0]
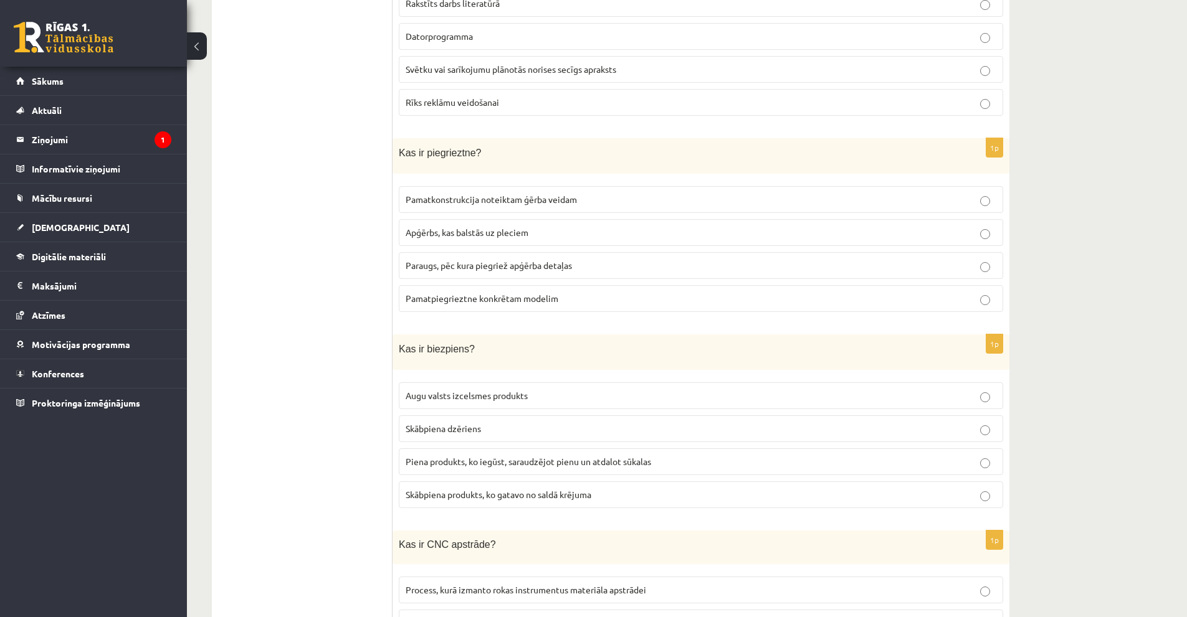
click at [529, 265] on span "Paraugs, pēc kura piegriež apģērba detaļas" at bounding box center [488, 265] width 166 height 11
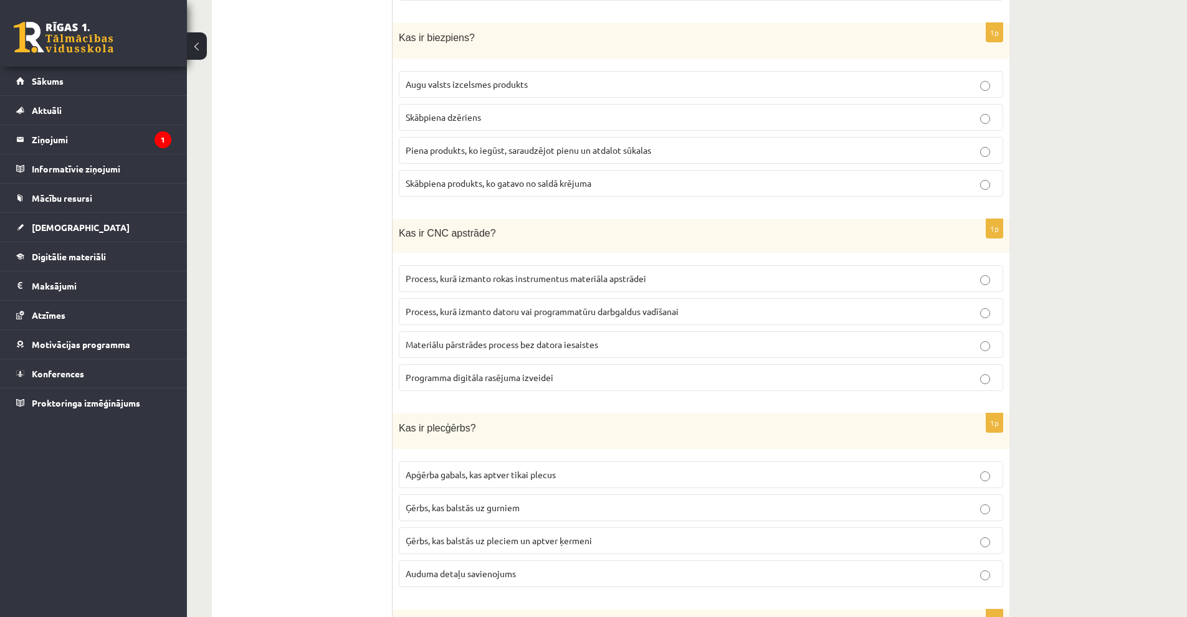
click at [576, 148] on span "Piena produkts, ko iegūst, saraudzējot pienu un atdalot sūkalas" at bounding box center [527, 150] width 245 height 11
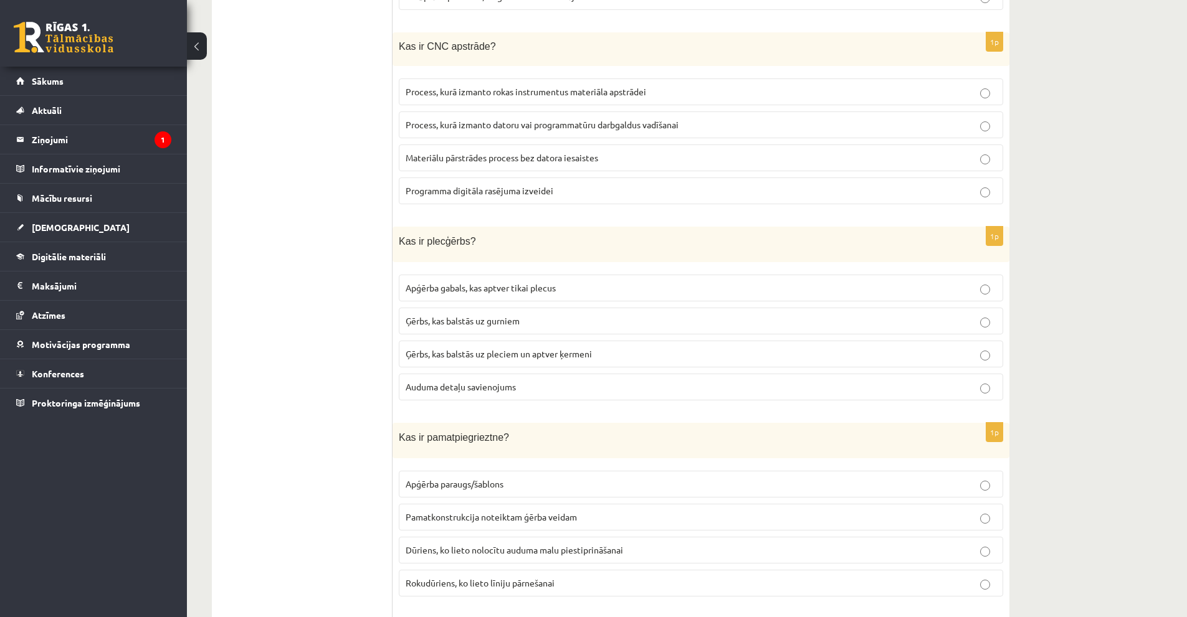
click at [577, 126] on span "Process, kurā izmanto datoru vai programmatūru darbgaldus vadīšanai" at bounding box center [541, 124] width 273 height 11
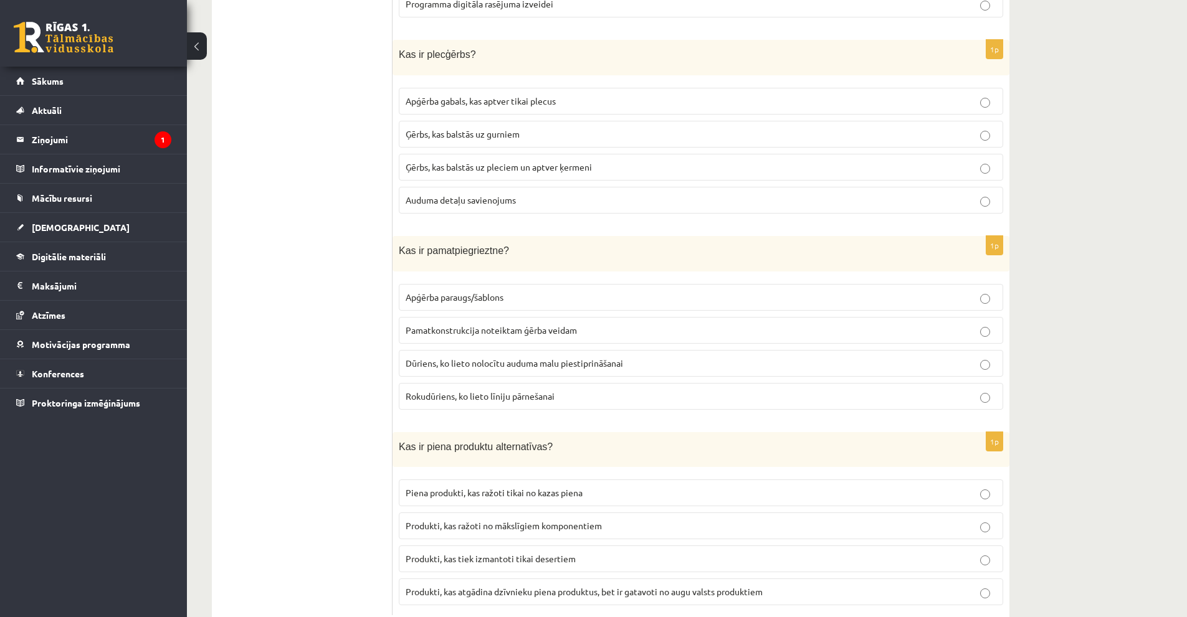
click at [533, 180] on label "Ģērbs, kas balstās uz pleciem un aptver ķermeni" at bounding box center [701, 167] width 604 height 27
click at [504, 338] on label "Pamatkonstrukcija noteiktam ģērba veidam" at bounding box center [701, 330] width 604 height 27
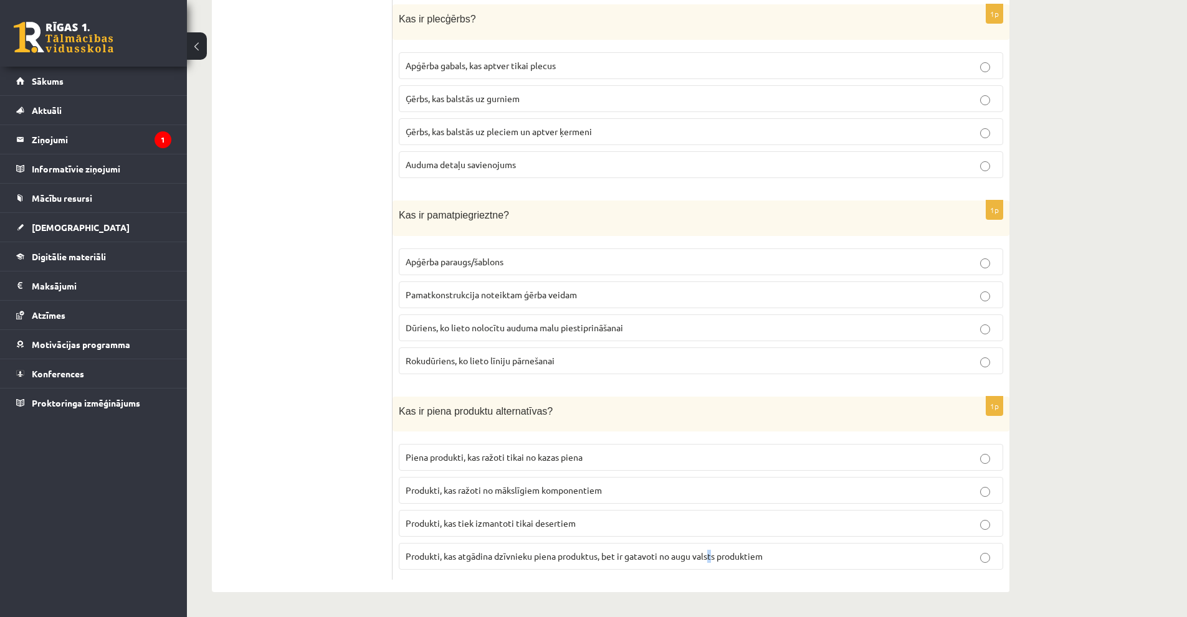
click at [705, 568] on label "Produkti, kas atgādina dzīvnieku piena produktus, bet ir gatavoti no augu valst…" at bounding box center [701, 556] width 604 height 27
click at [691, 565] on label "Produkti, kas atgādina dzīvnieku piena produktus, bet ir gatavoti no augu valst…" at bounding box center [701, 556] width 604 height 27
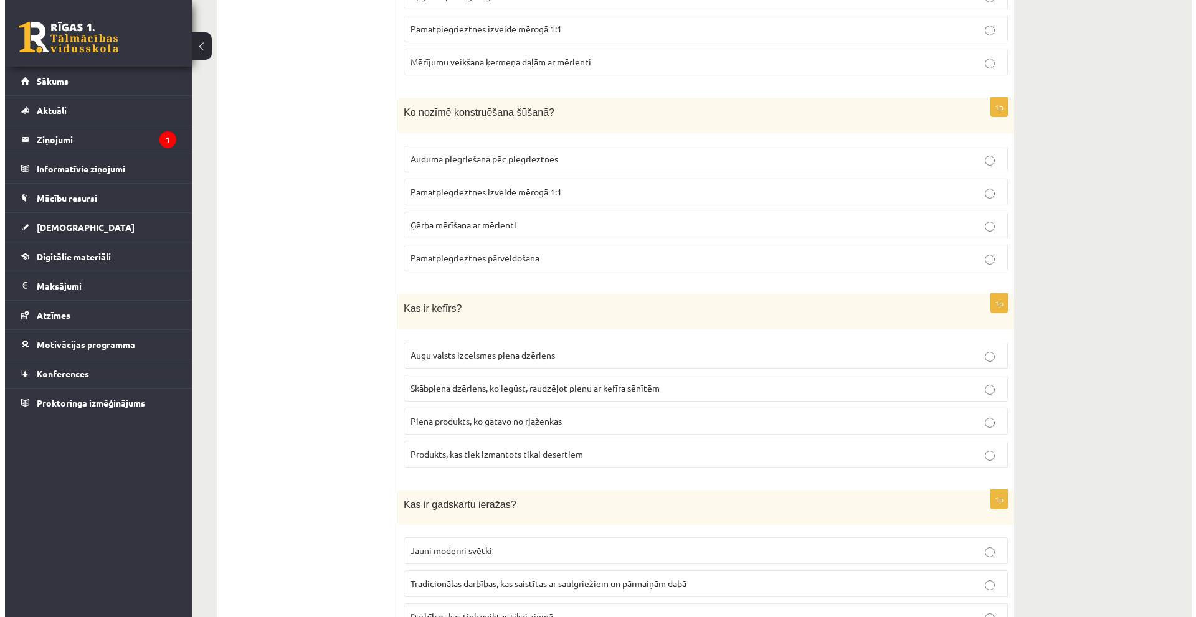
scroll to position [0, 0]
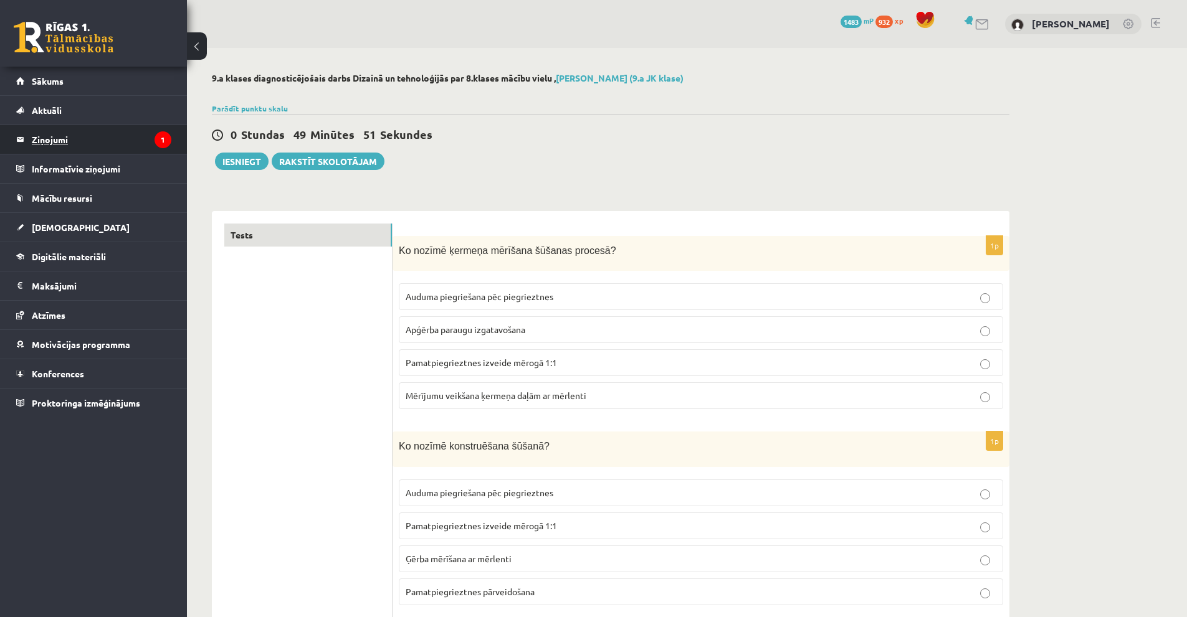
click at [111, 145] on legend "Ziņojumi 1" at bounding box center [102, 139] width 140 height 29
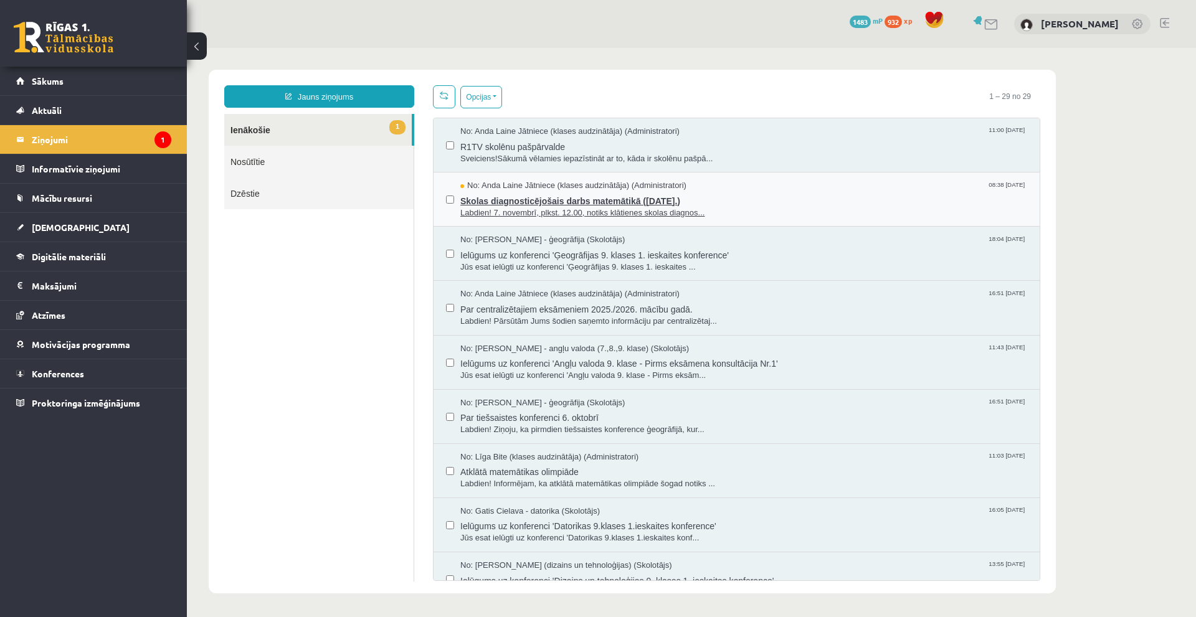
click at [516, 216] on span "Labdien! 7. novembrī, plkst. 12.00, notiks klātienes skolas diagnos..." at bounding box center [743, 213] width 567 height 12
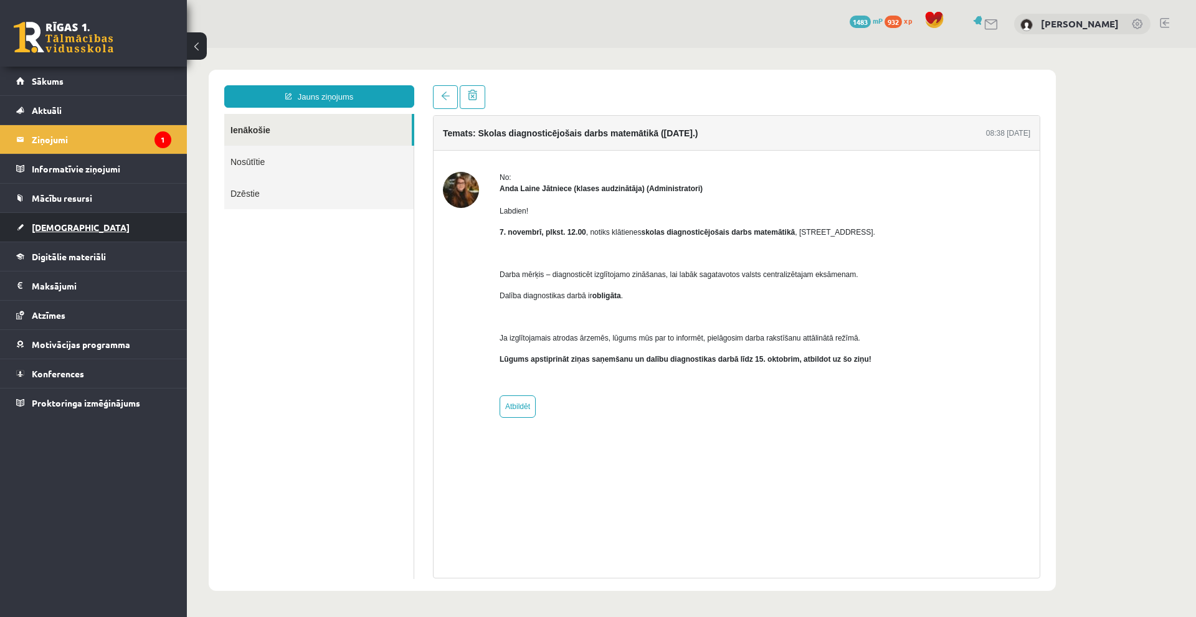
click at [49, 223] on span "[DEMOGRAPHIC_DATA]" at bounding box center [81, 227] width 98 height 11
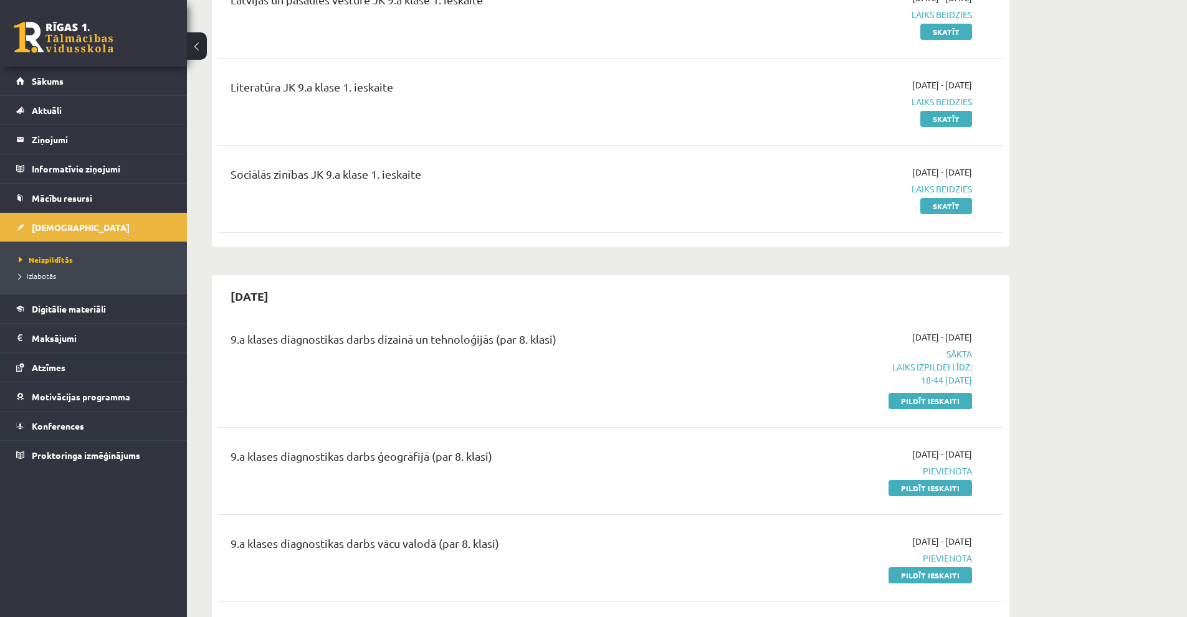
scroll to position [249, 0]
